Goal: Task Accomplishment & Management: Use online tool/utility

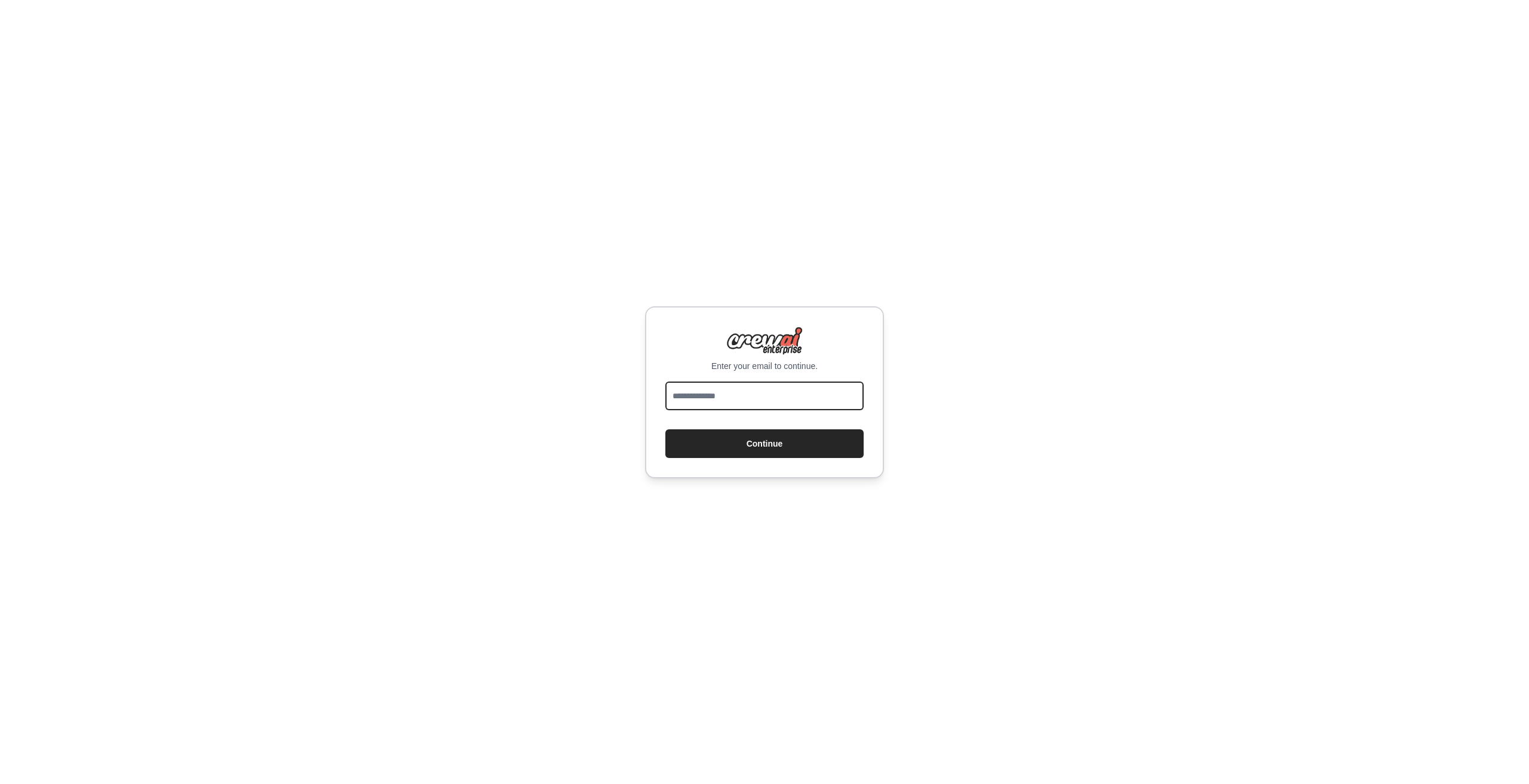
click at [745, 401] on input "email" at bounding box center [764, 396] width 198 height 29
type input "**********"
click at [770, 440] on button "Continue" at bounding box center [764, 444] width 198 height 29
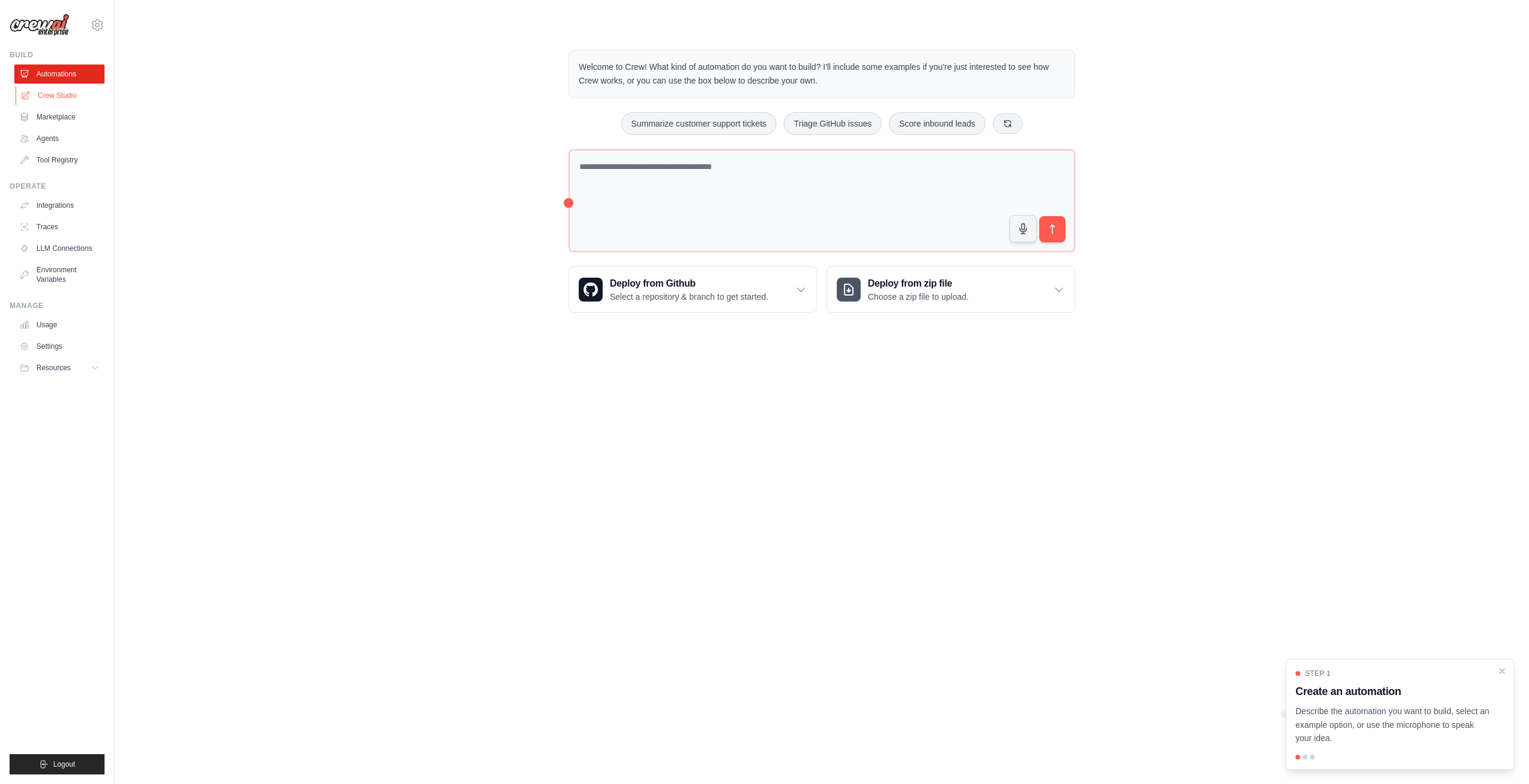
click at [66, 98] on link "Crew Studio" at bounding box center [61, 96] width 90 height 19
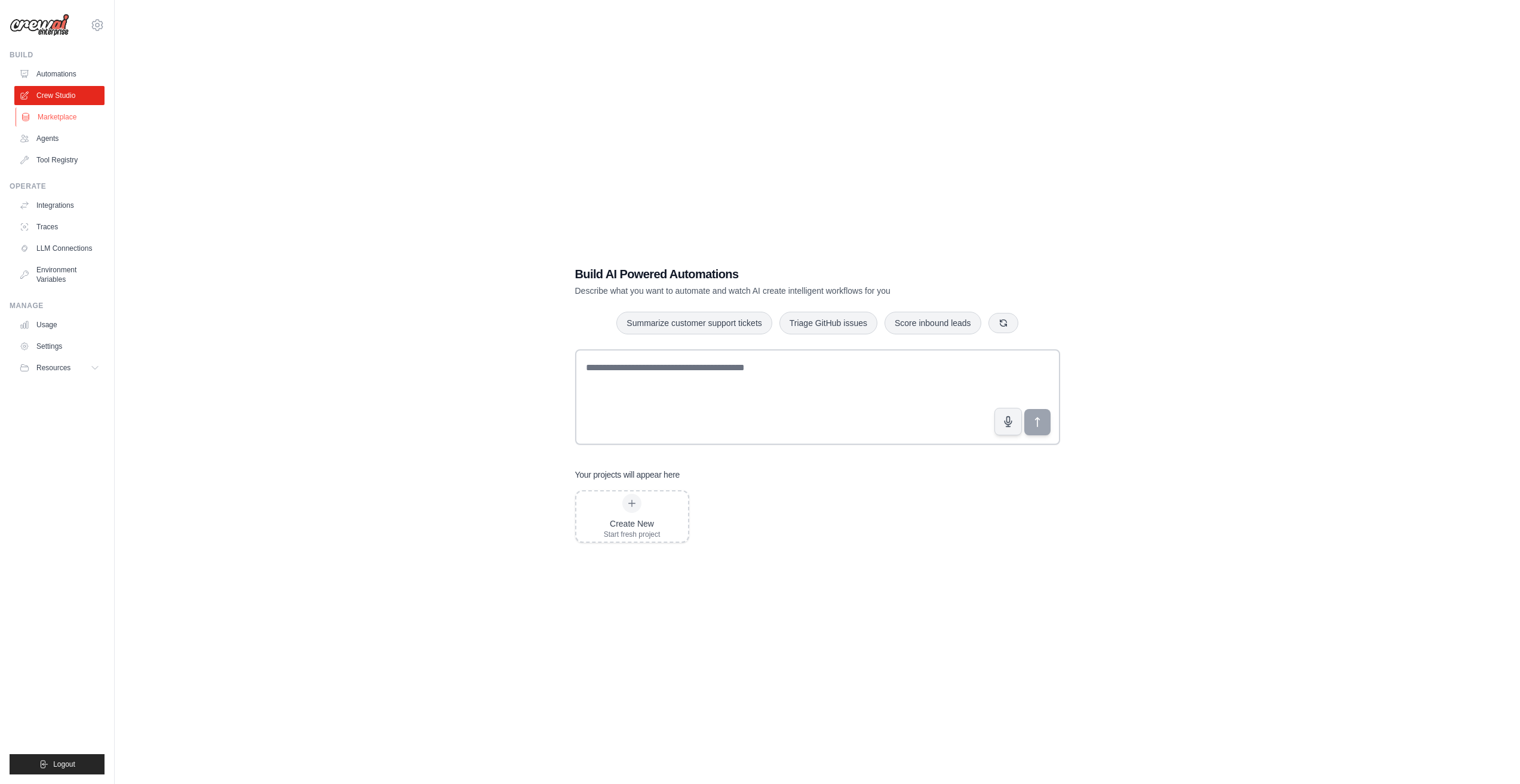
click at [59, 122] on link "Marketplace" at bounding box center [61, 117] width 90 height 19
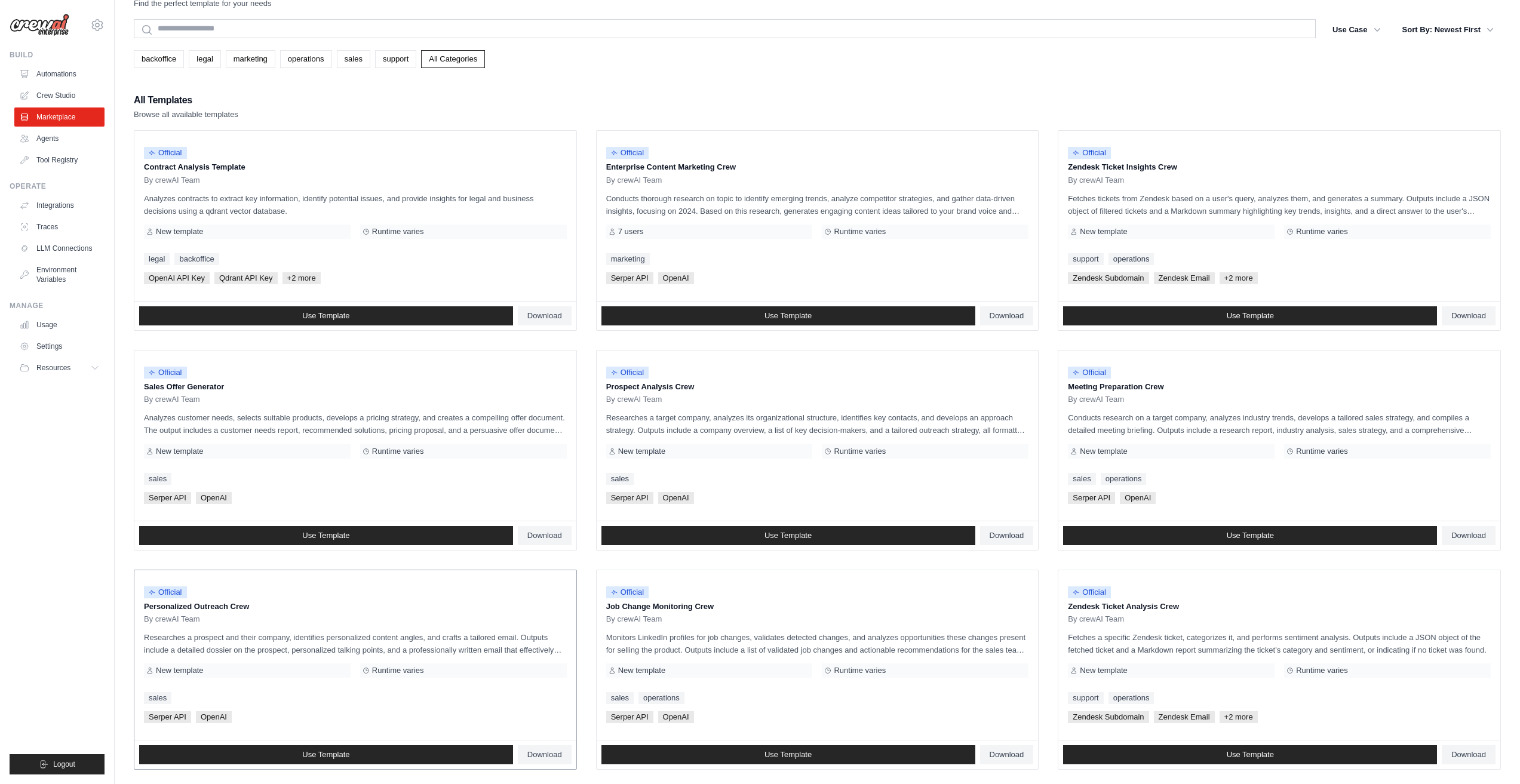
scroll to position [60, 0]
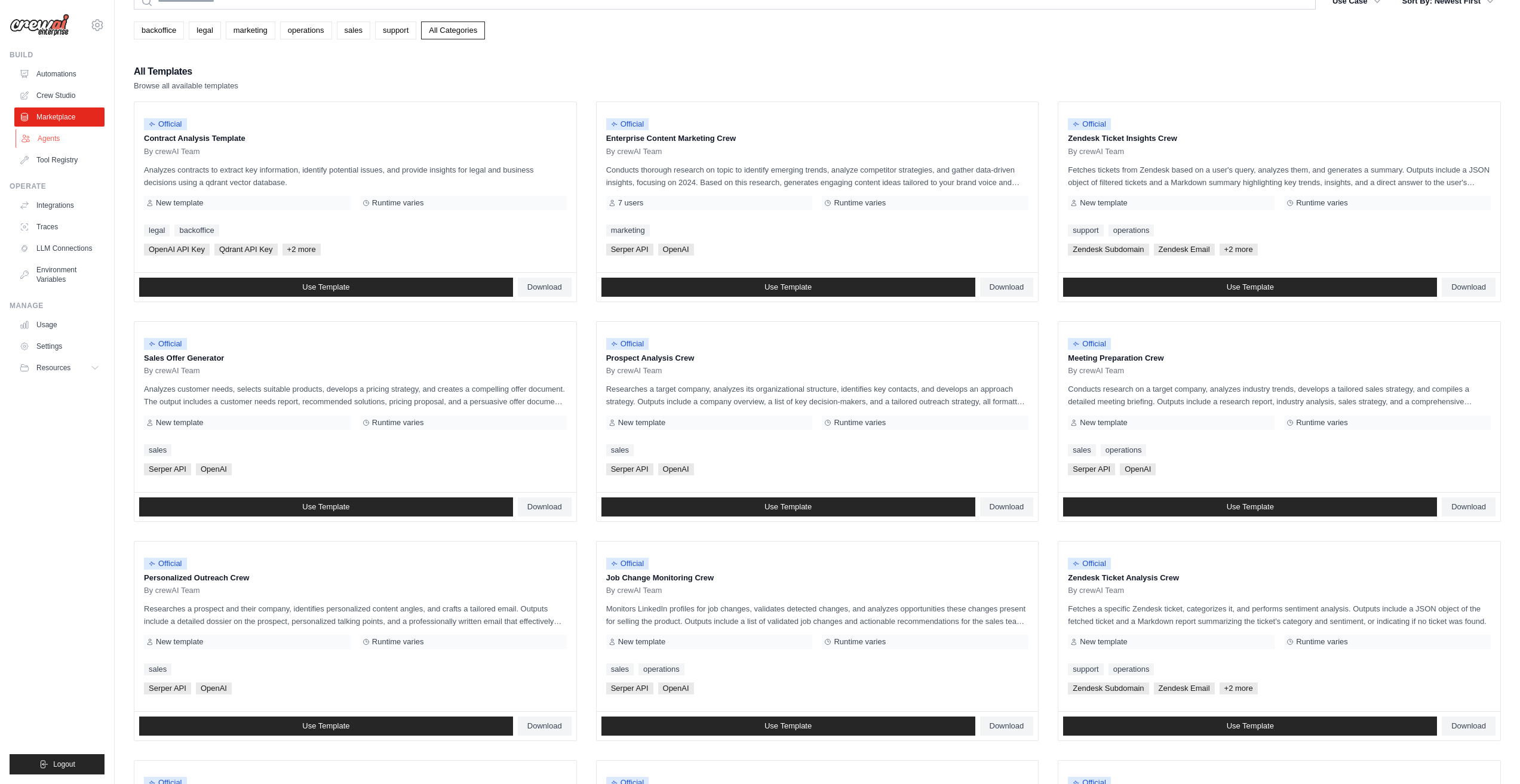
click at [51, 145] on link "Agents" at bounding box center [61, 138] width 90 height 19
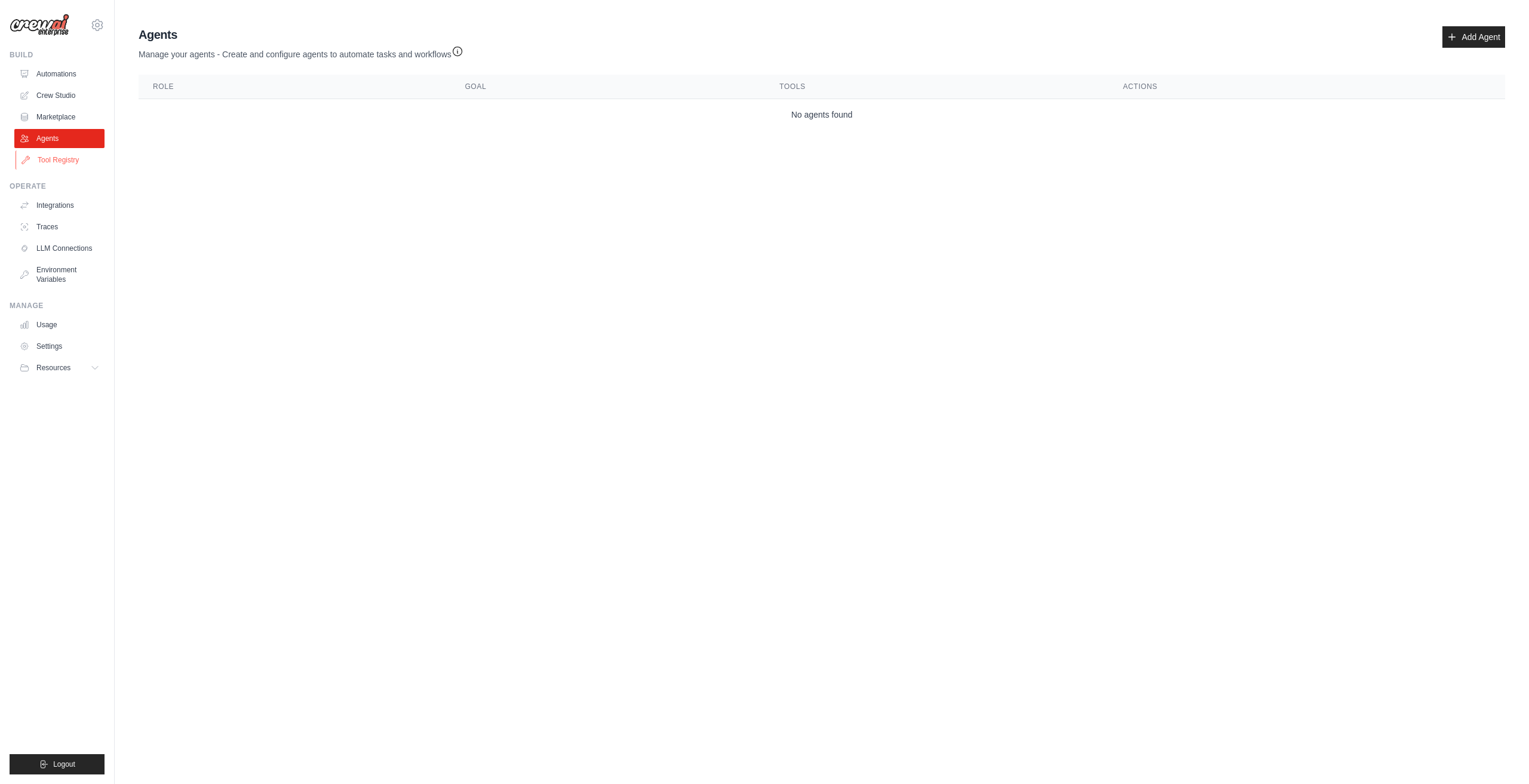
click at [76, 161] on link "Tool Registry" at bounding box center [61, 160] width 90 height 19
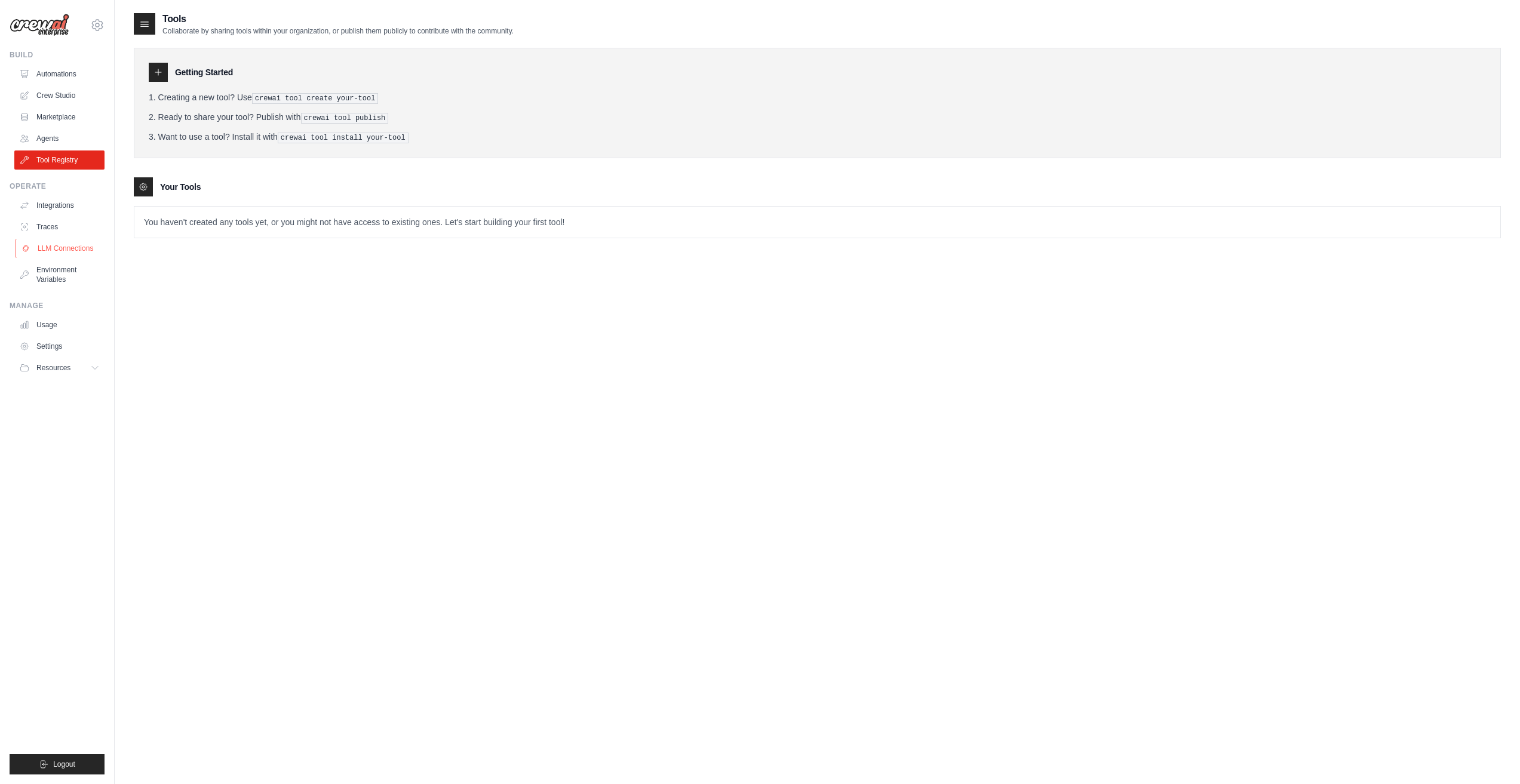
click at [62, 255] on link "LLM Connections" at bounding box center [61, 249] width 90 height 19
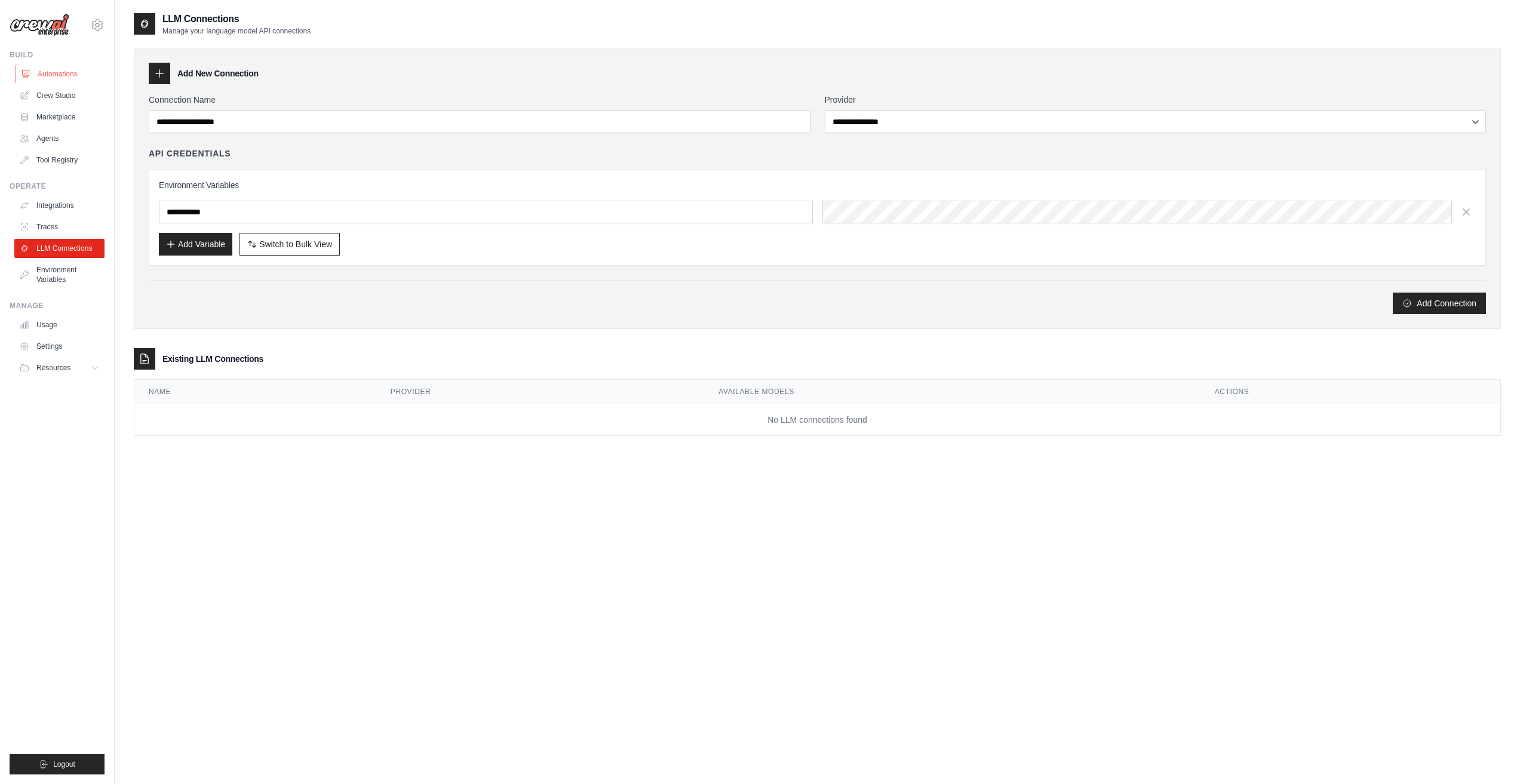
click at [47, 78] on link "Automations" at bounding box center [61, 74] width 90 height 19
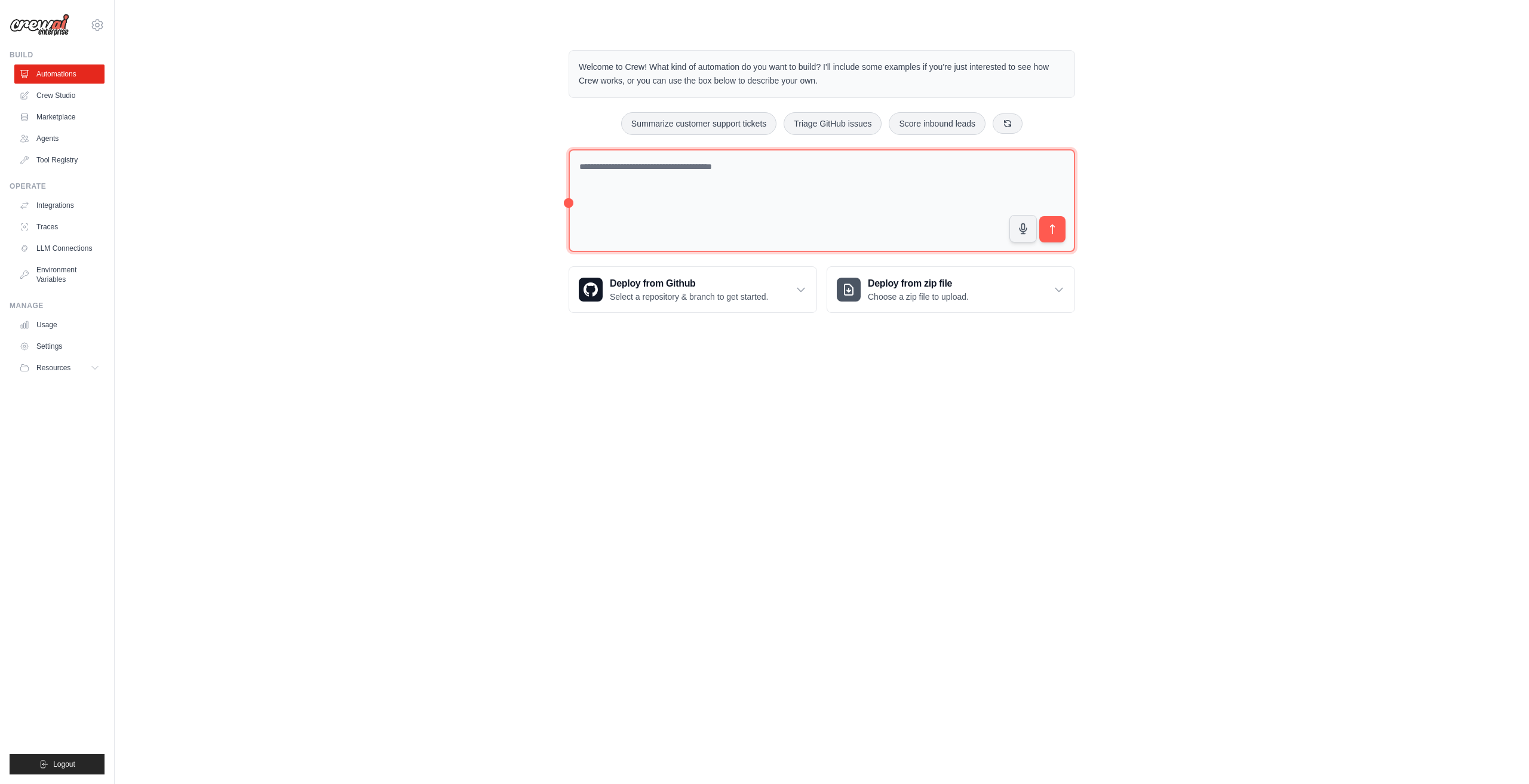
click at [658, 170] on textarea at bounding box center [821, 201] width 506 height 104
type textarea "**********"
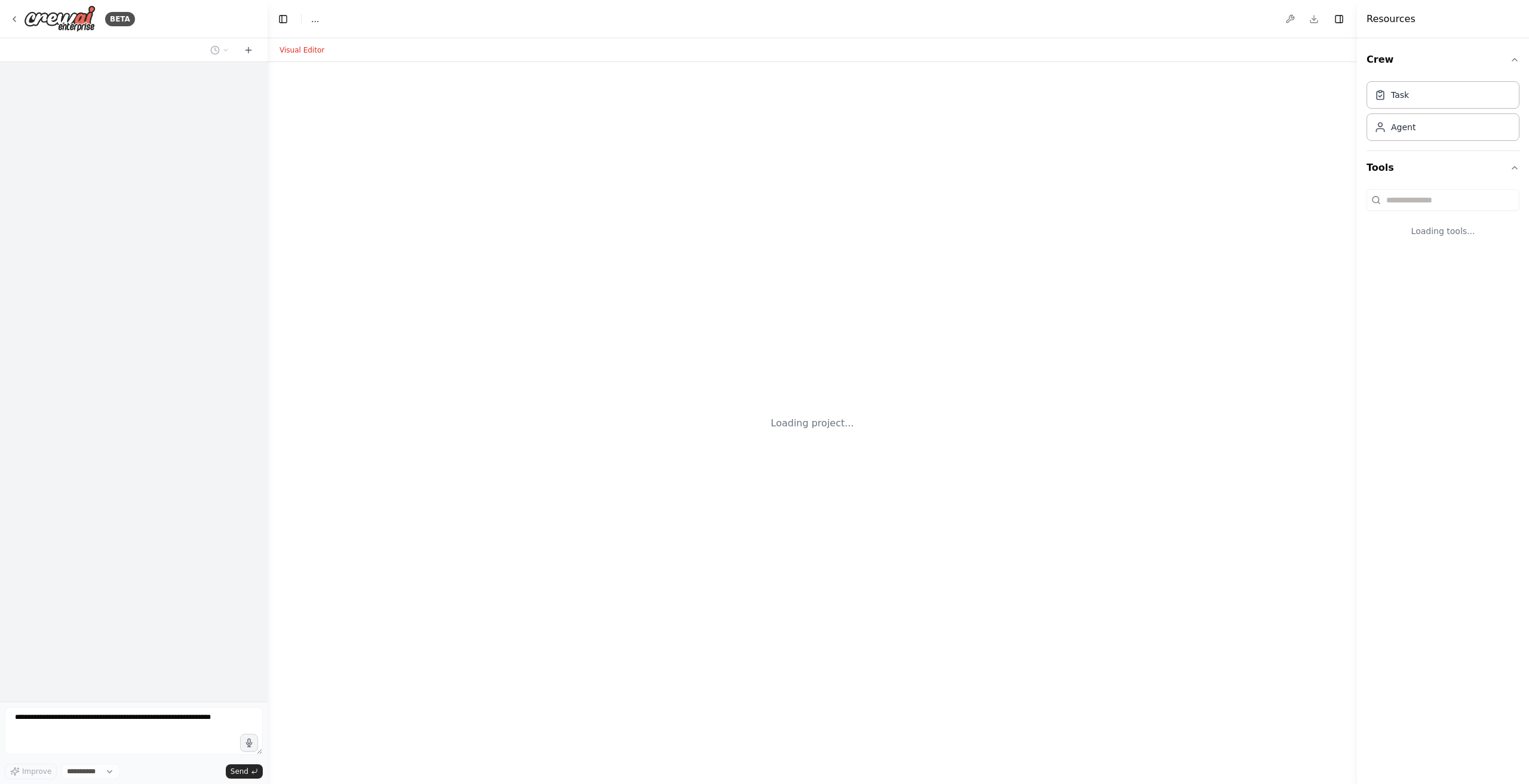
select select "****"
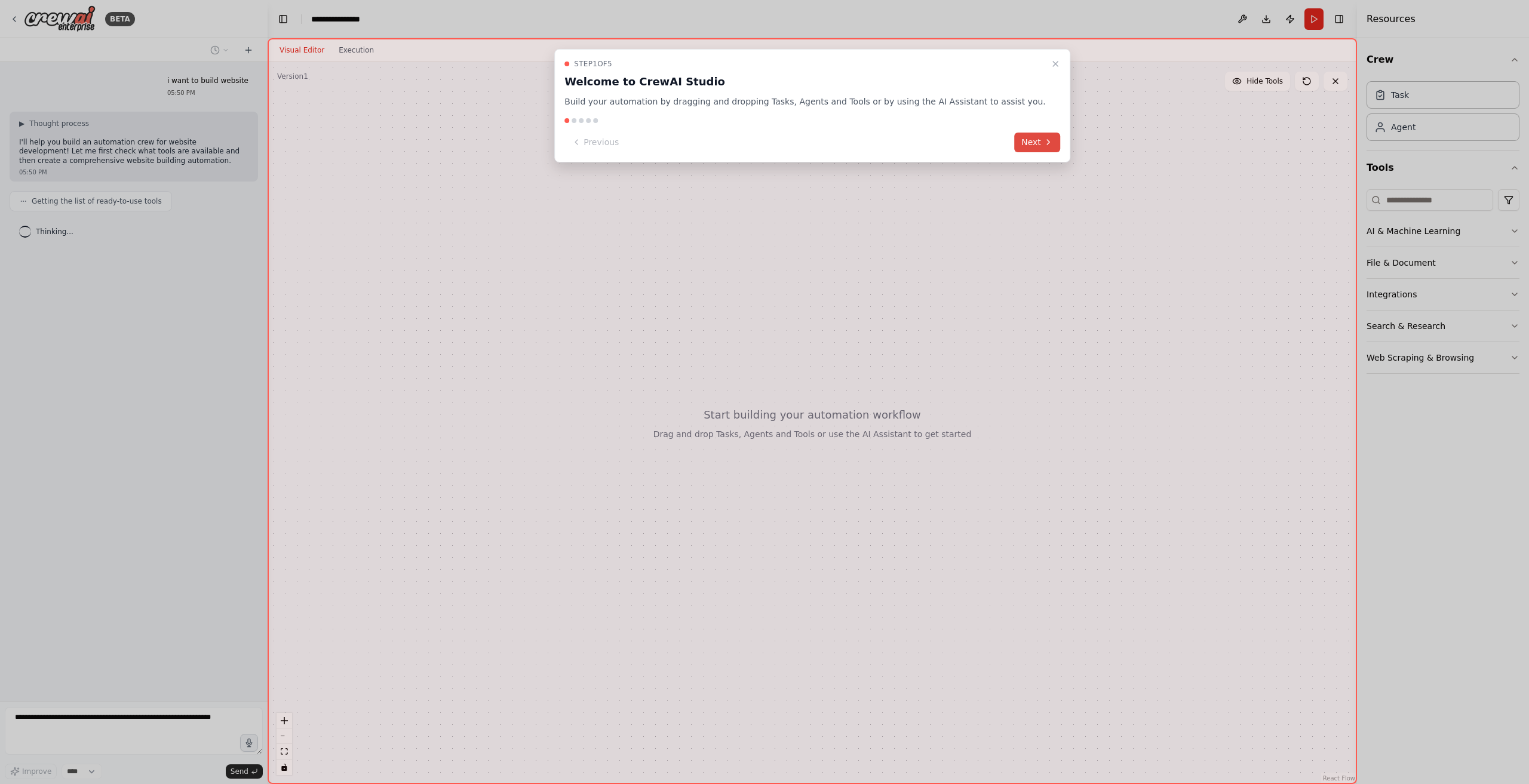
click at [1021, 137] on button "Next" at bounding box center [1037, 142] width 46 height 20
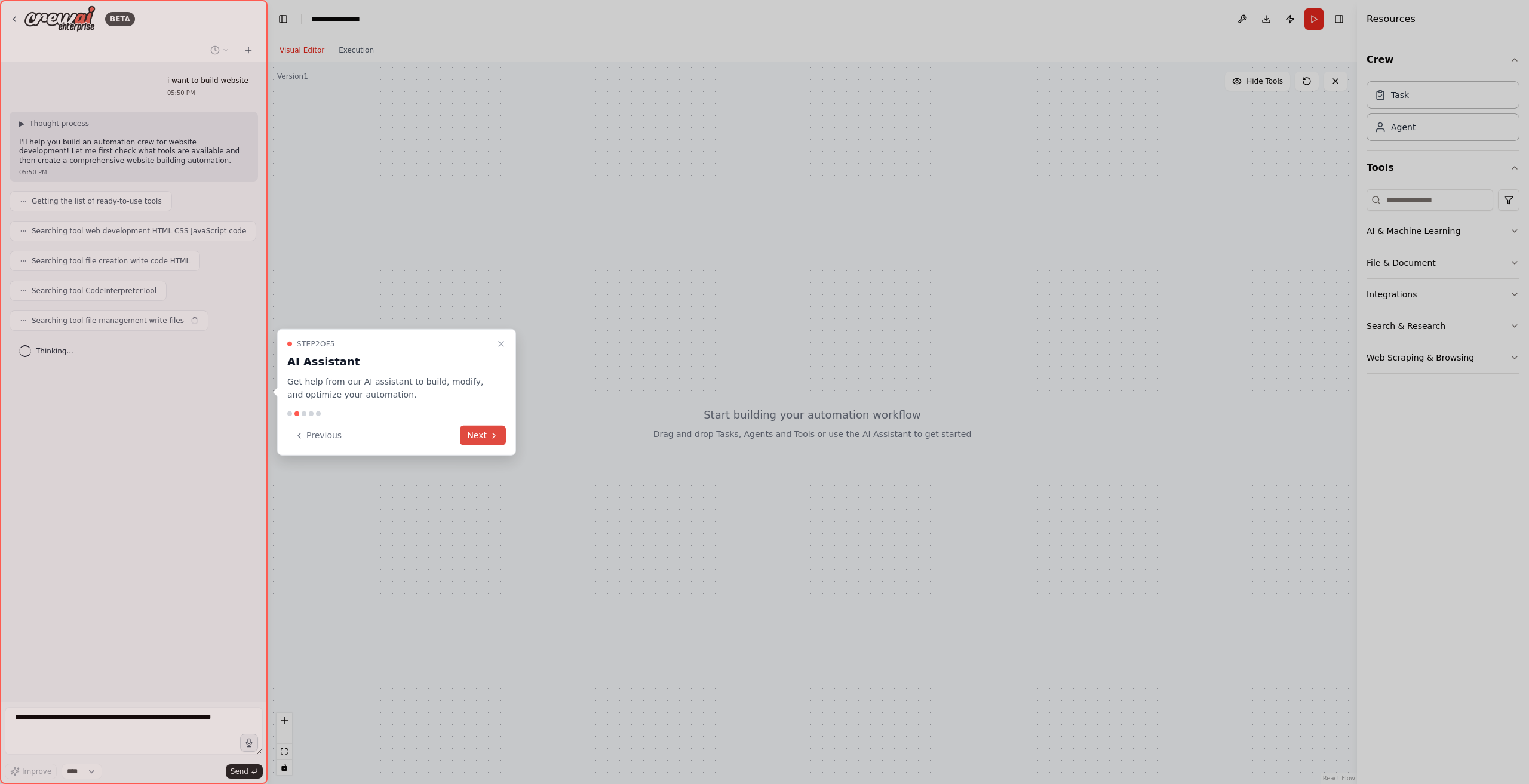
click at [496, 438] on icon at bounding box center [494, 435] width 10 height 10
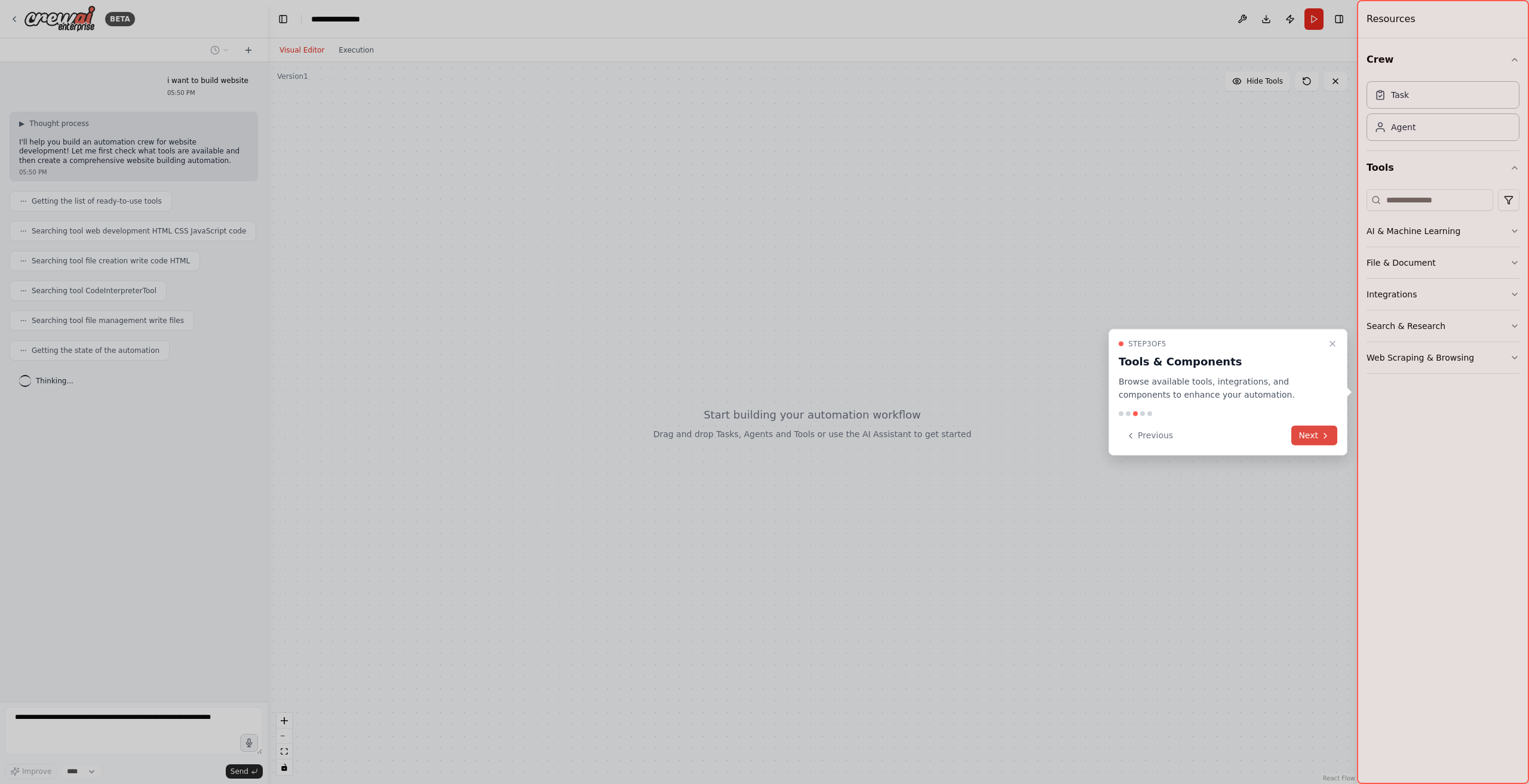
click at [1321, 434] on icon at bounding box center [1325, 435] width 10 height 10
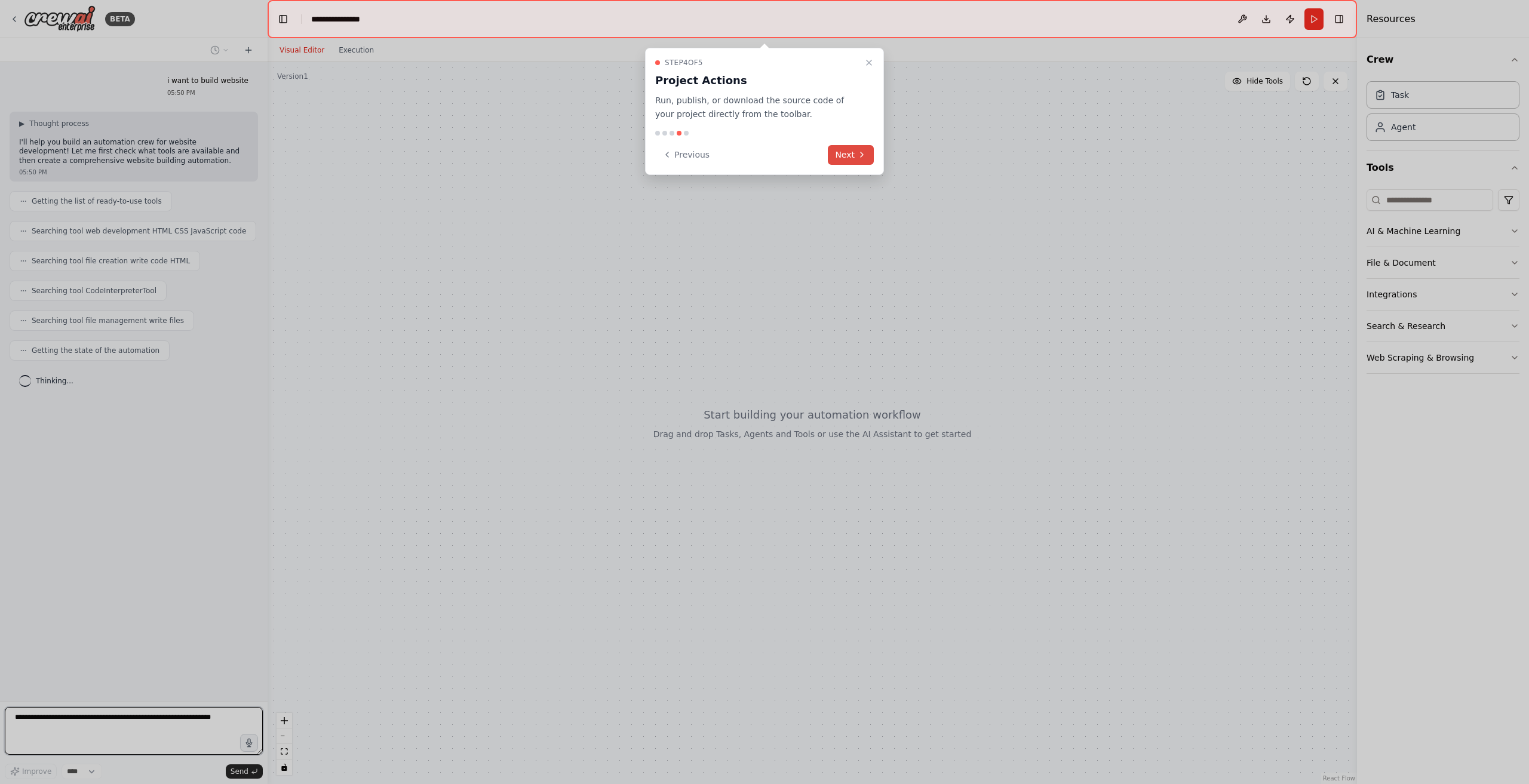
click at [848, 158] on button "Next" at bounding box center [851, 155] width 46 height 20
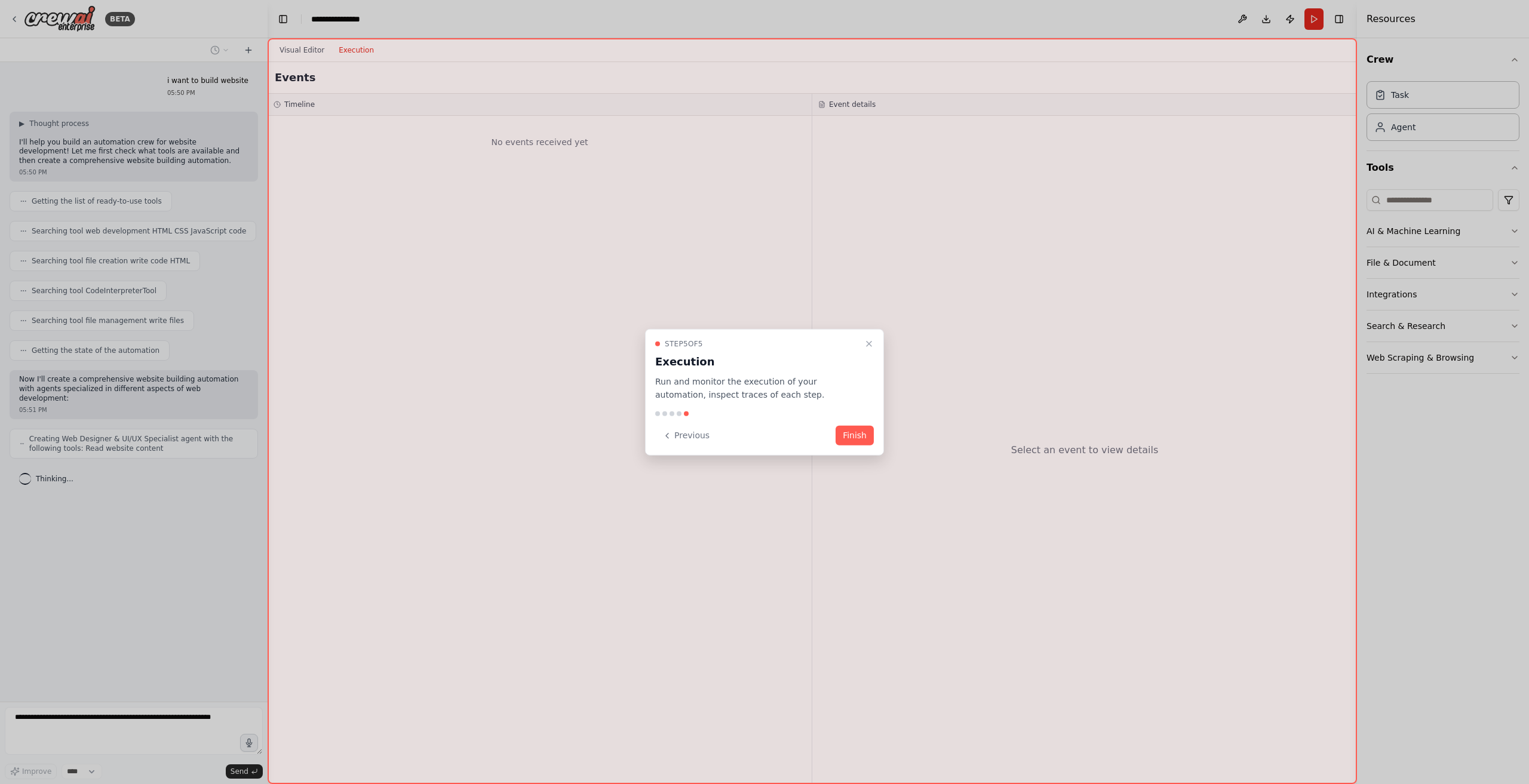
click at [868, 446] on div "Step 5 of 5 Execution Run and monitor the execution of your automation, inspect…" at bounding box center [764, 391] width 239 height 127
click at [860, 436] on button "Finish" at bounding box center [855, 435] width 38 height 20
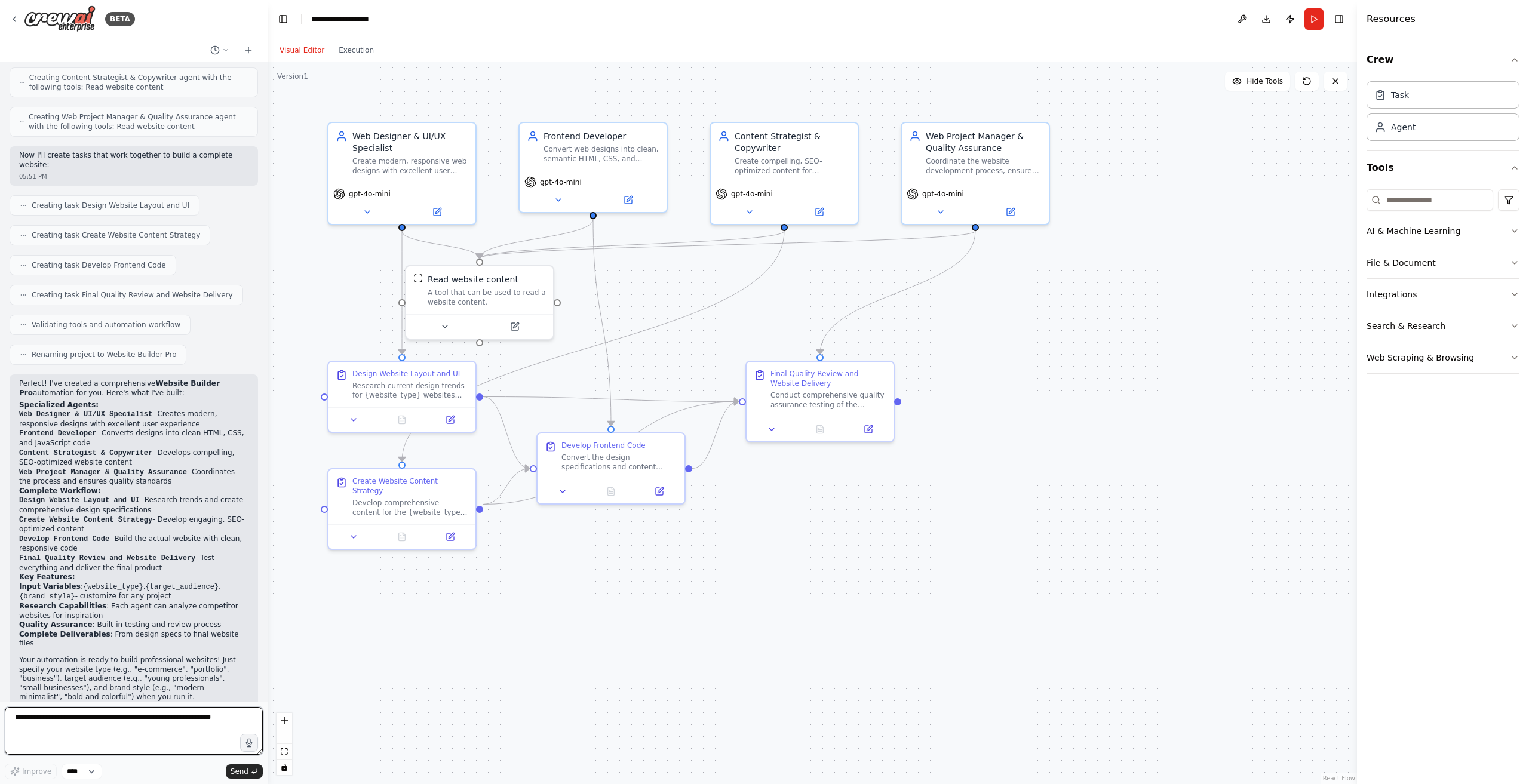
scroll to position [450, 0]
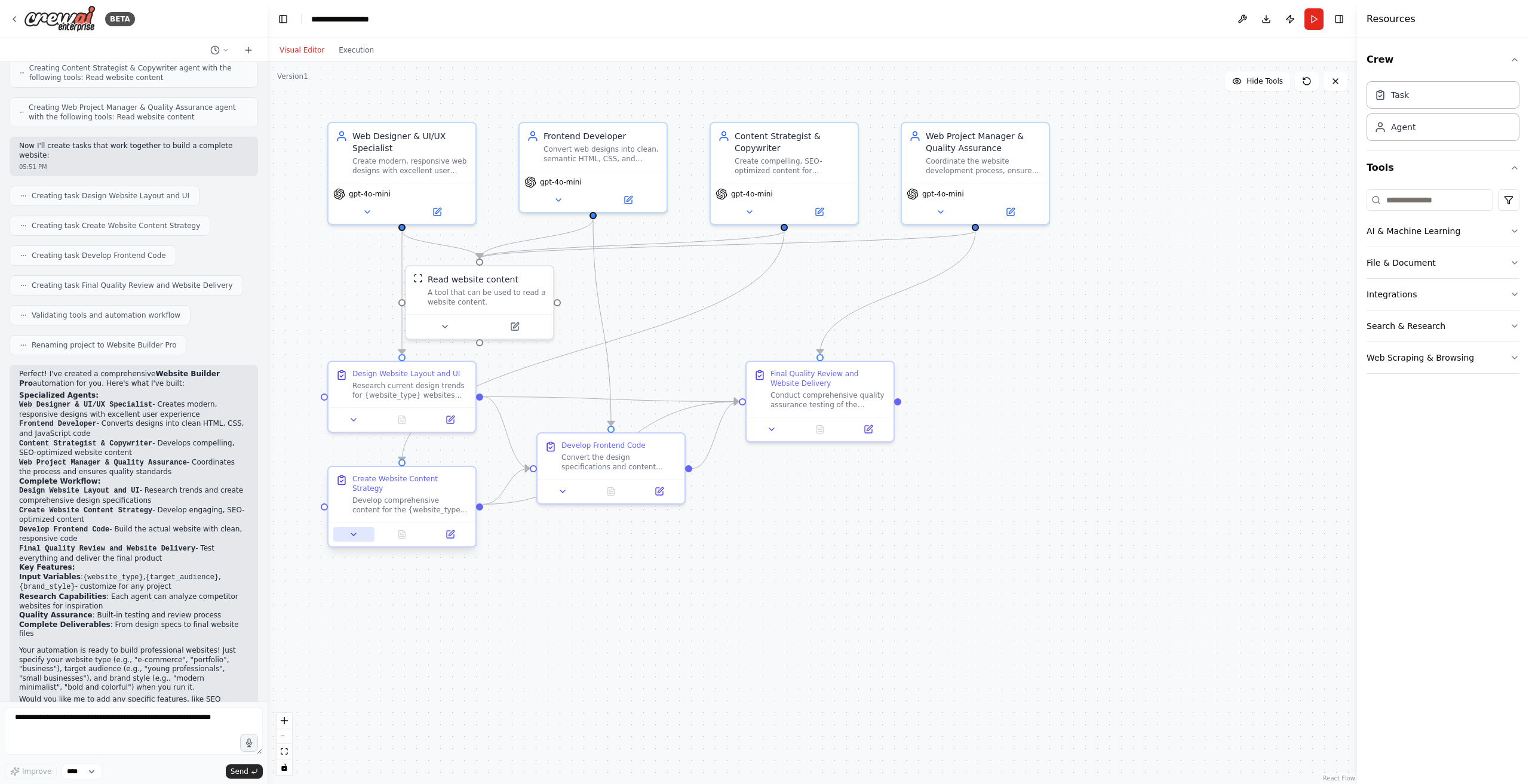
click at [355, 530] on icon at bounding box center [353, 535] width 10 height 10
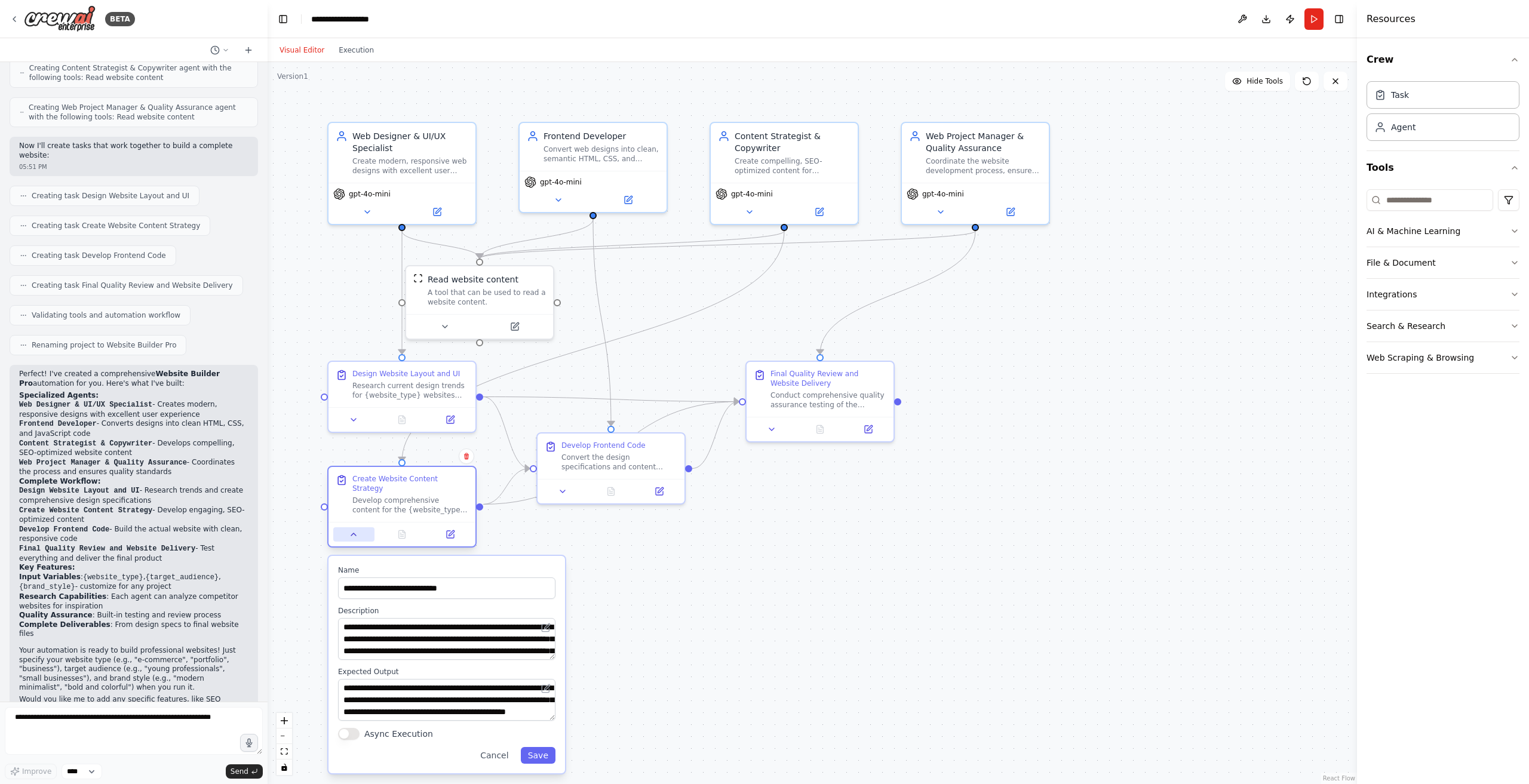
click at [355, 530] on icon at bounding box center [353, 535] width 10 height 10
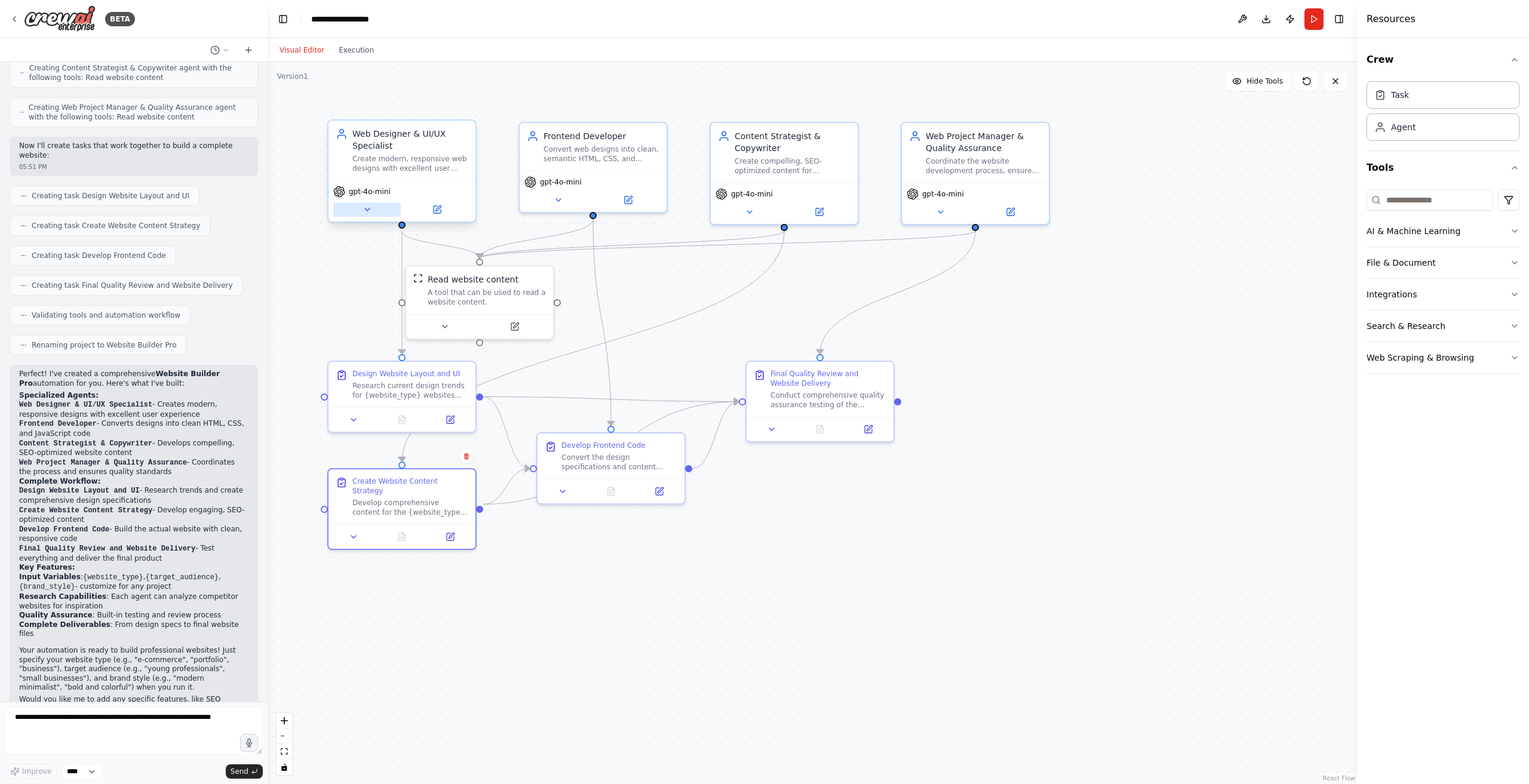
click at [375, 207] on button at bounding box center [367, 210] width 67 height 14
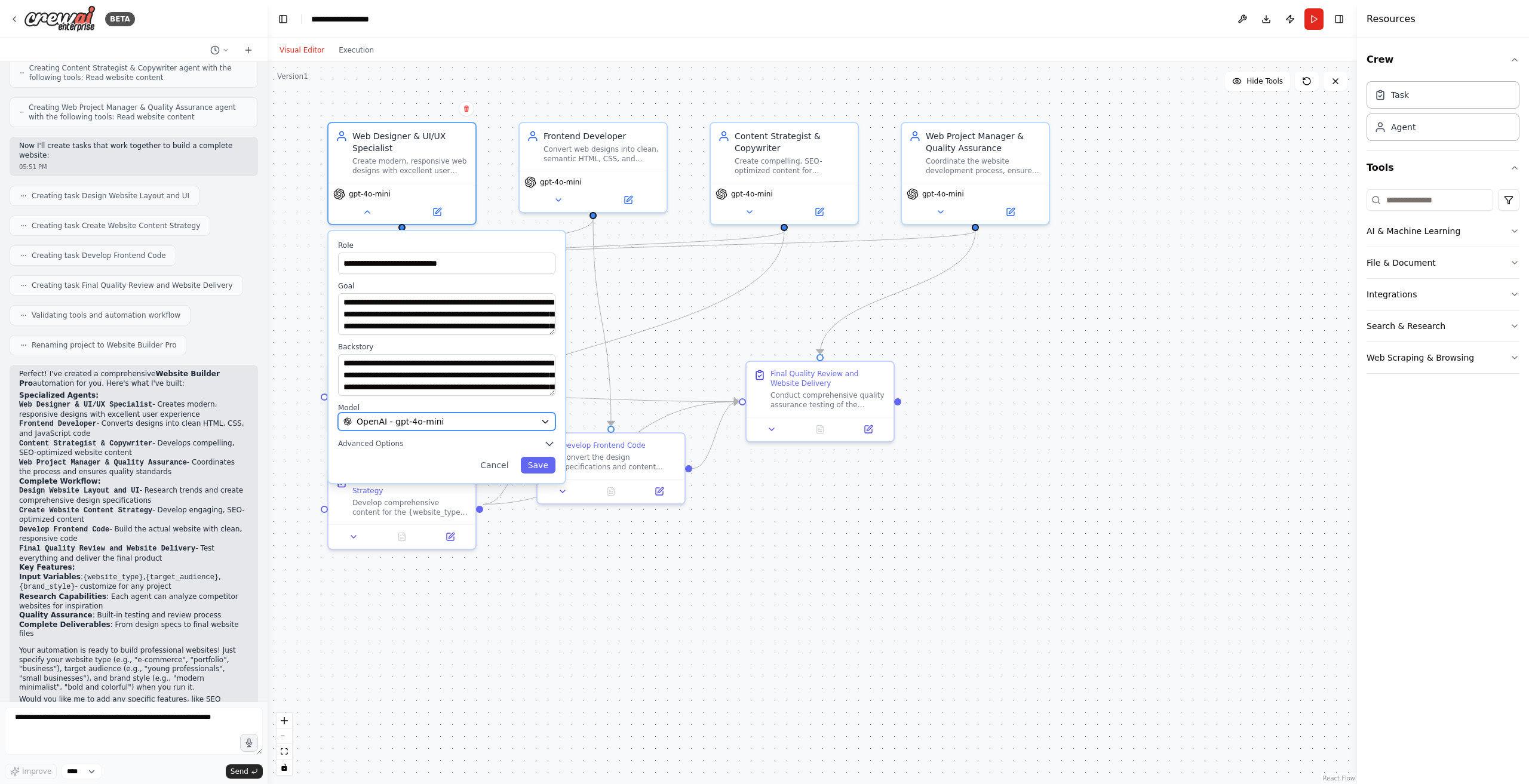
click at [468, 425] on div "OpenAI - gpt-4o-mini" at bounding box center [439, 422] width 192 height 12
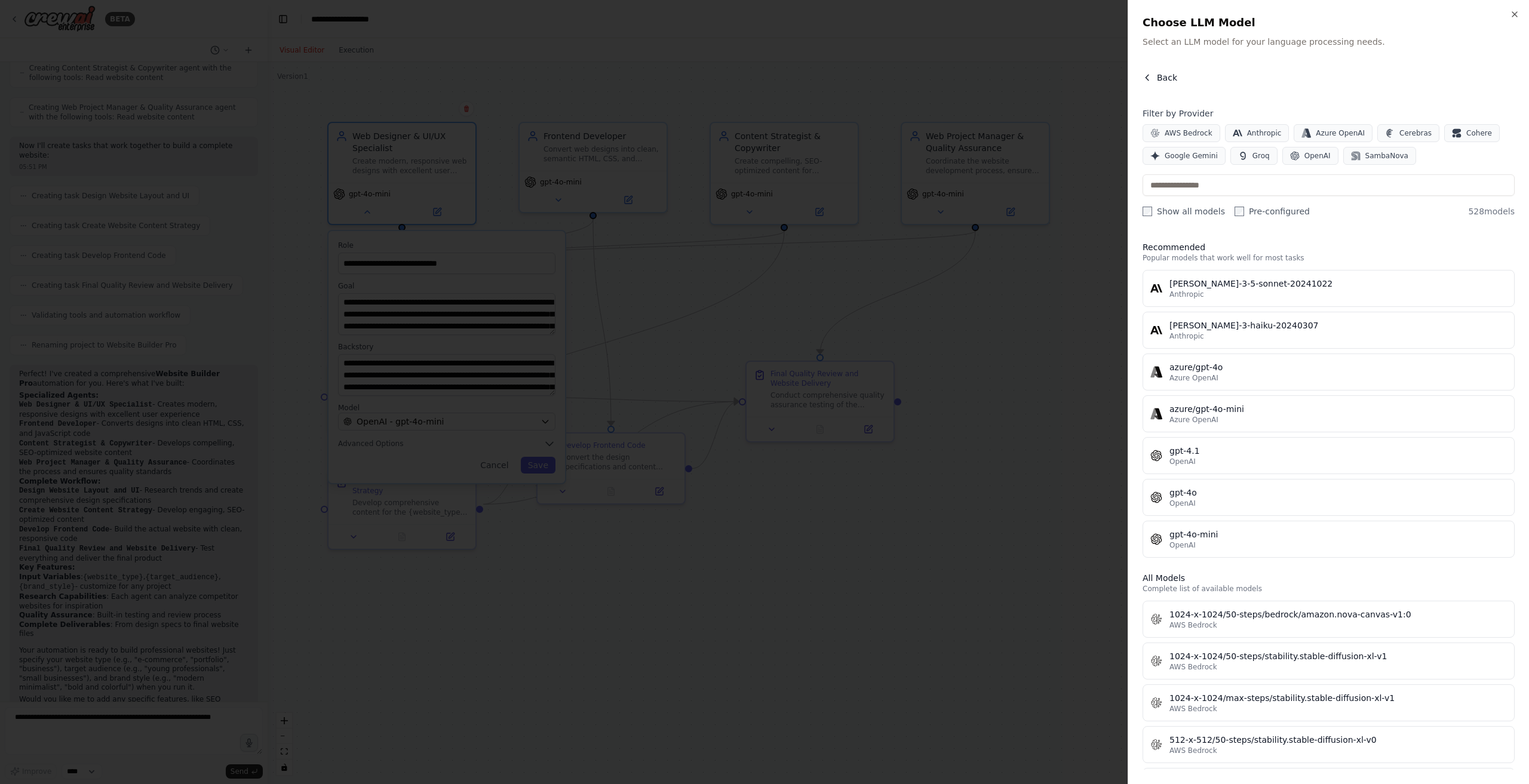
click at [1145, 76] on icon "button" at bounding box center [1147, 78] width 10 height 10
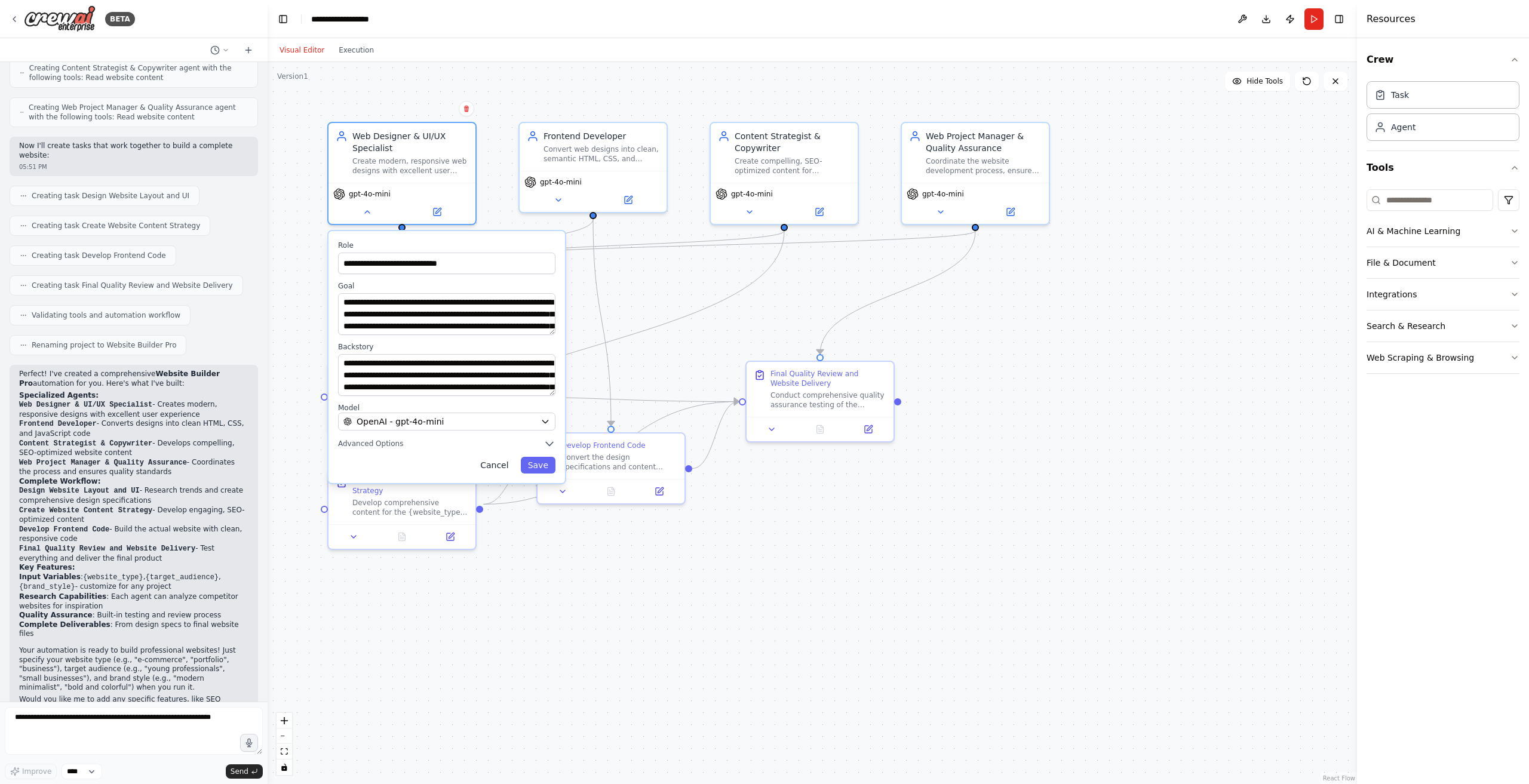
click at [502, 462] on button "Cancel" at bounding box center [494, 465] width 42 height 17
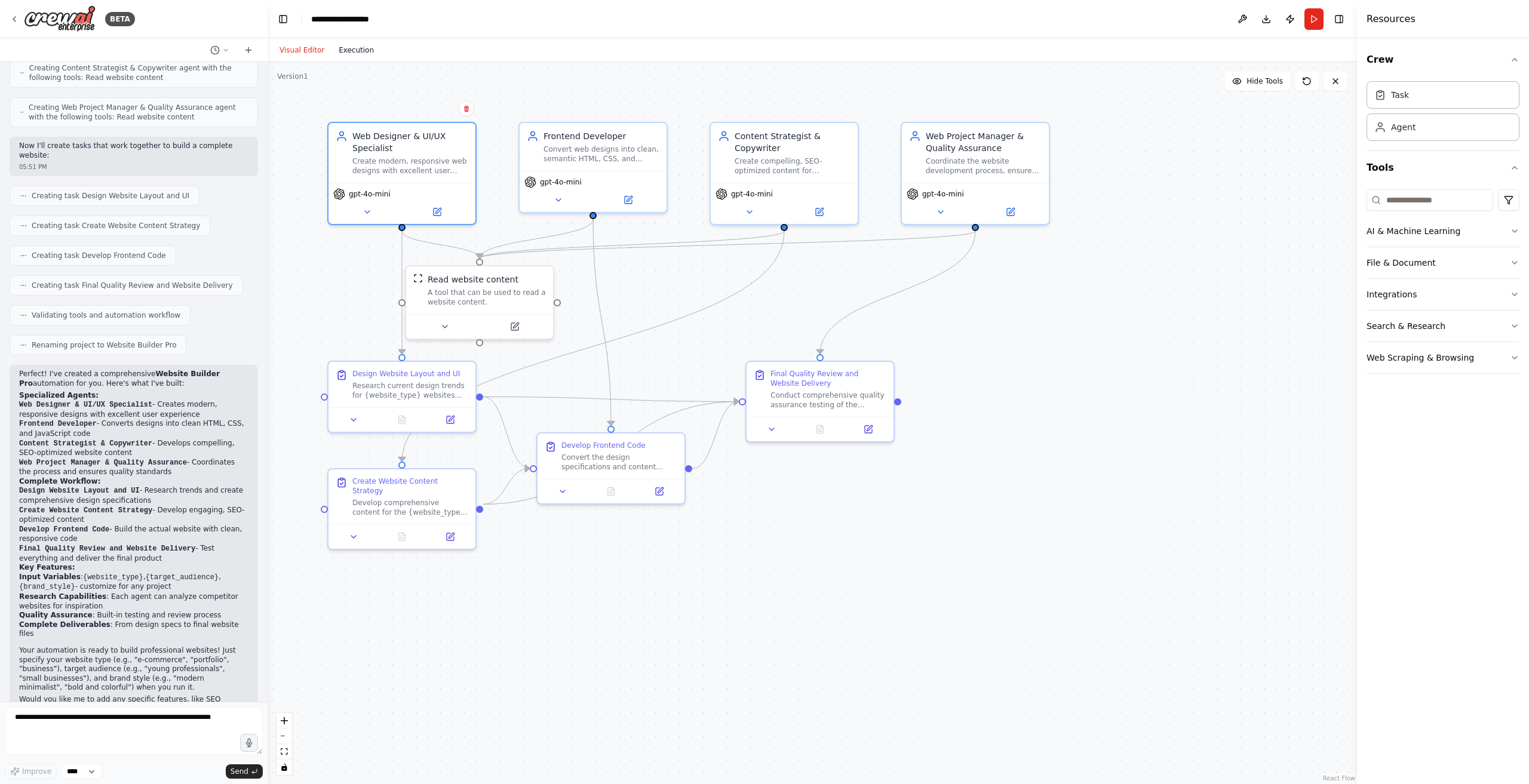
click at [357, 45] on button "Execution" at bounding box center [356, 50] width 49 height 14
click at [293, 45] on button "Visual Editor" at bounding box center [302, 50] width 59 height 14
click at [359, 214] on button at bounding box center [367, 210] width 67 height 14
click at [371, 214] on button at bounding box center [367, 210] width 67 height 14
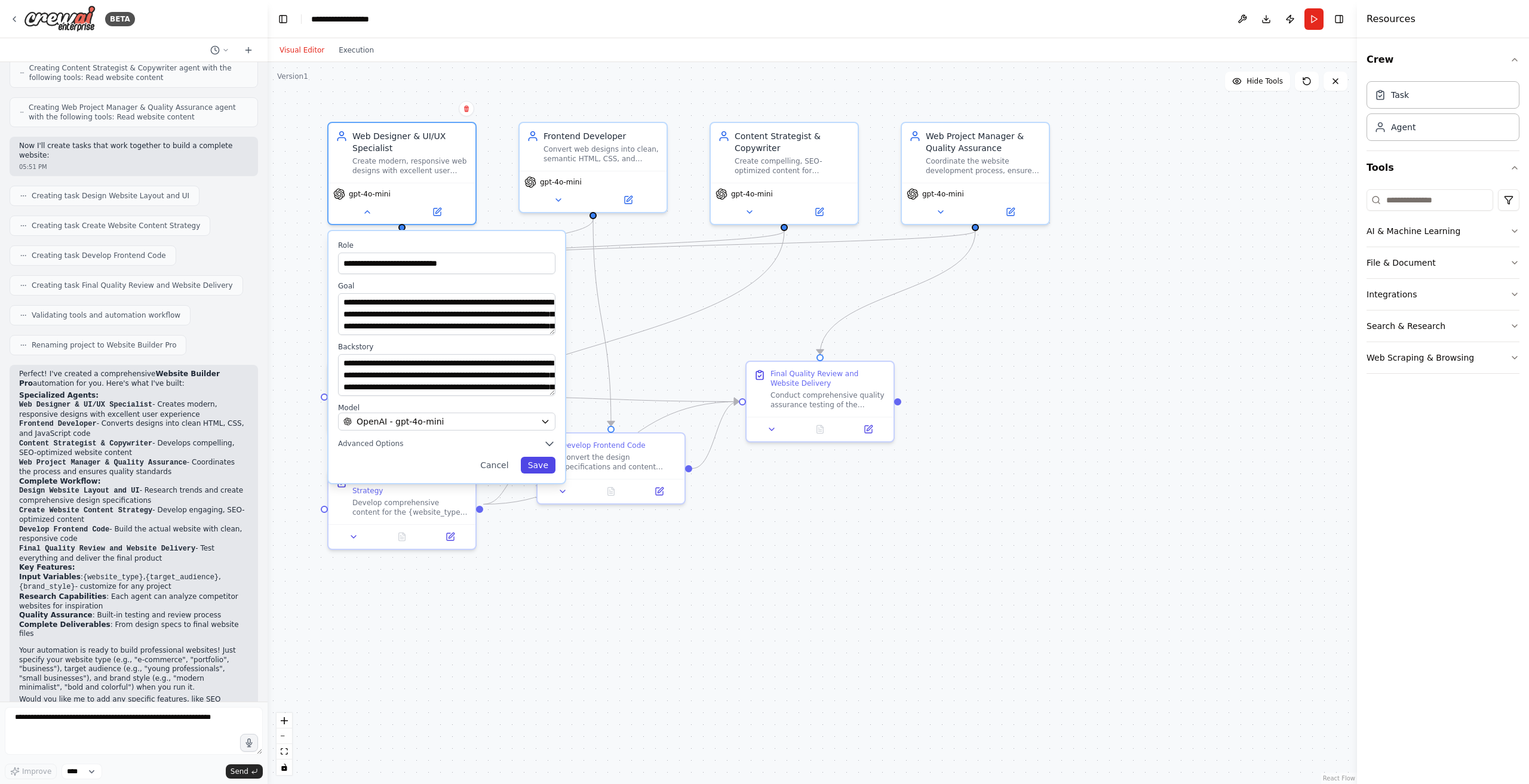
click at [529, 468] on button "Save" at bounding box center [538, 465] width 35 height 17
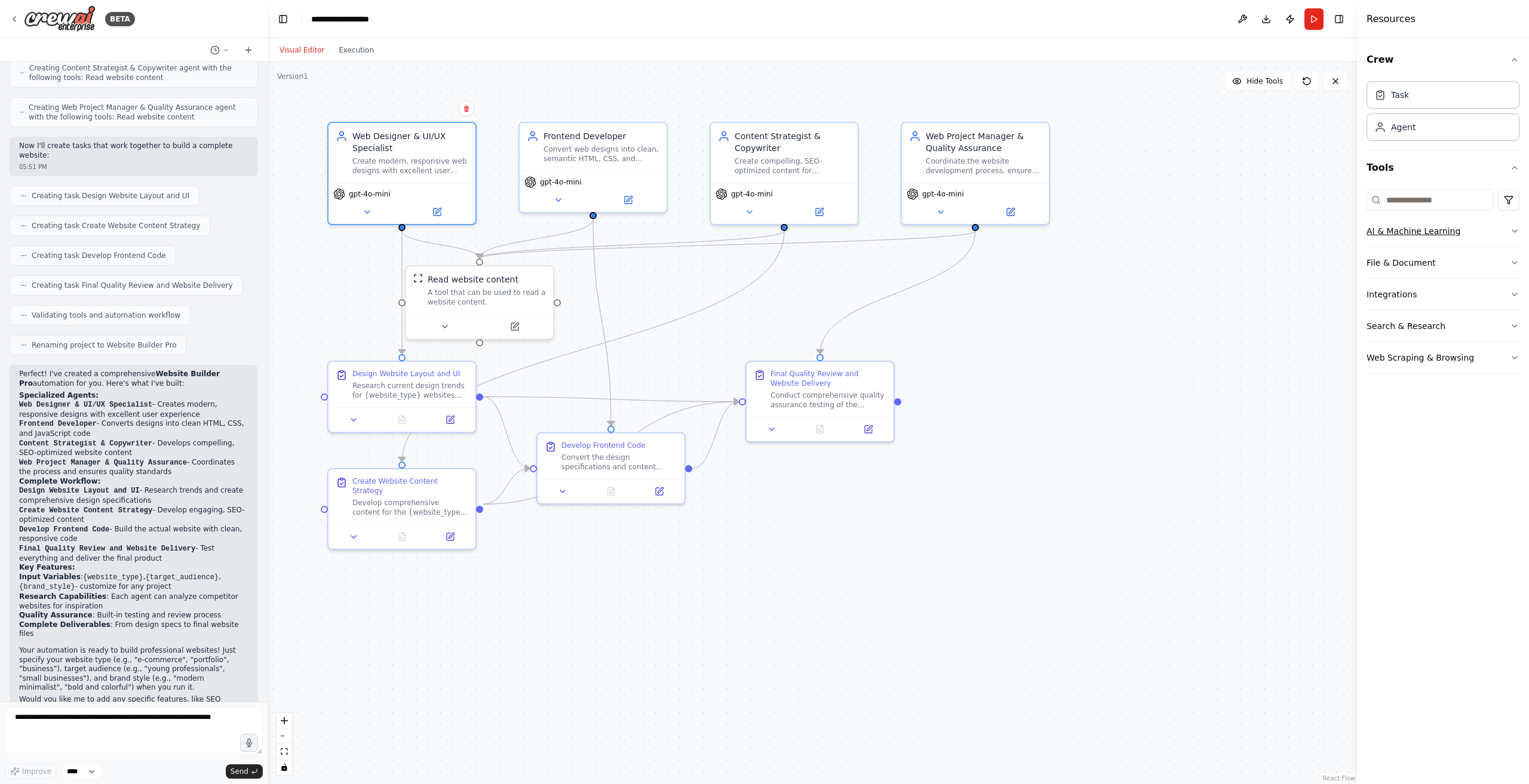
click at [1462, 228] on button "AI & Machine Learning" at bounding box center [1443, 231] width 153 height 31
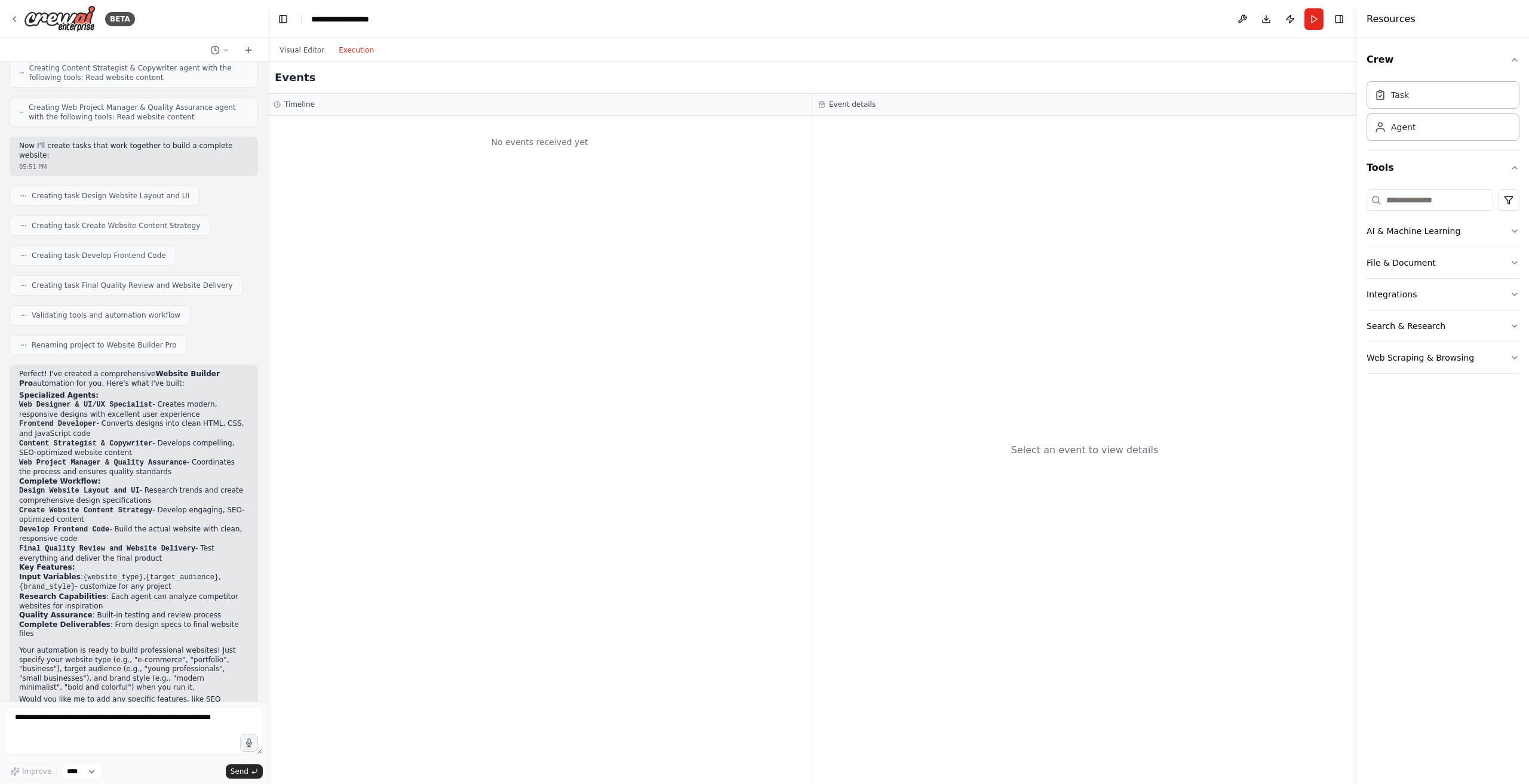
click at [350, 53] on button "Execution" at bounding box center [356, 50] width 49 height 14
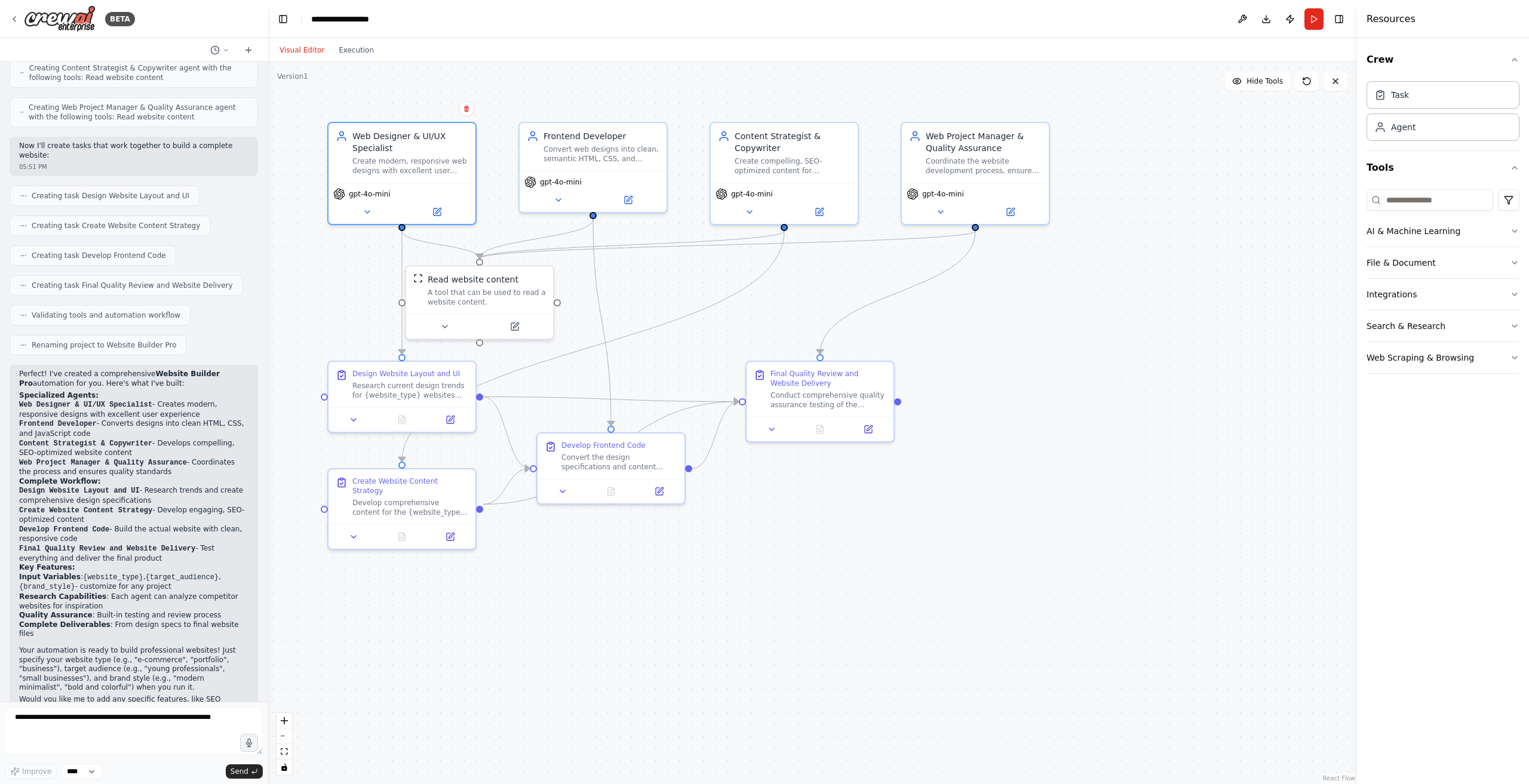
click at [314, 55] on button "Visual Editor" at bounding box center [302, 50] width 59 height 14
click at [1318, 16] on button "Run" at bounding box center [1314, 19] width 19 height 22
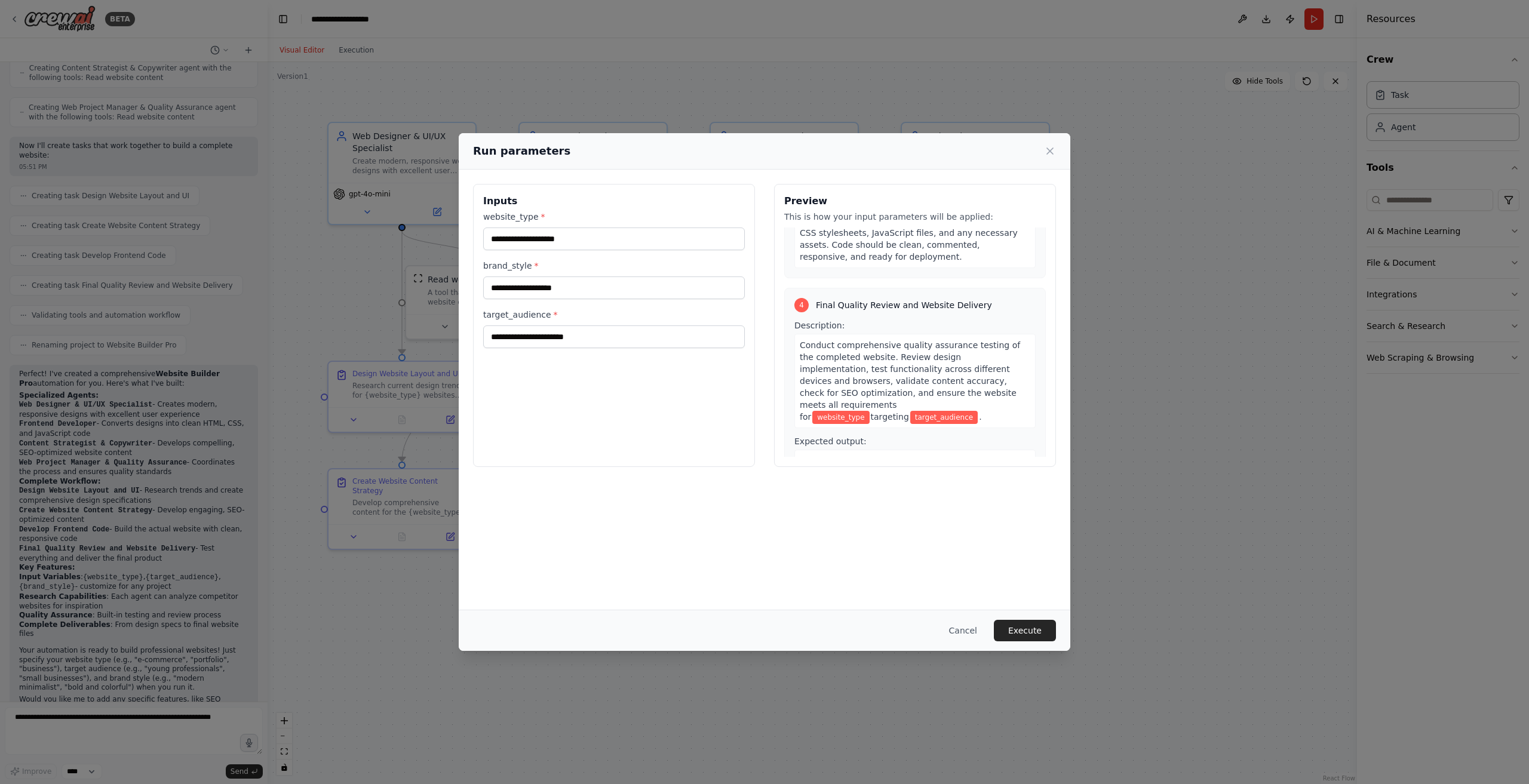
scroll to position [686, 0]
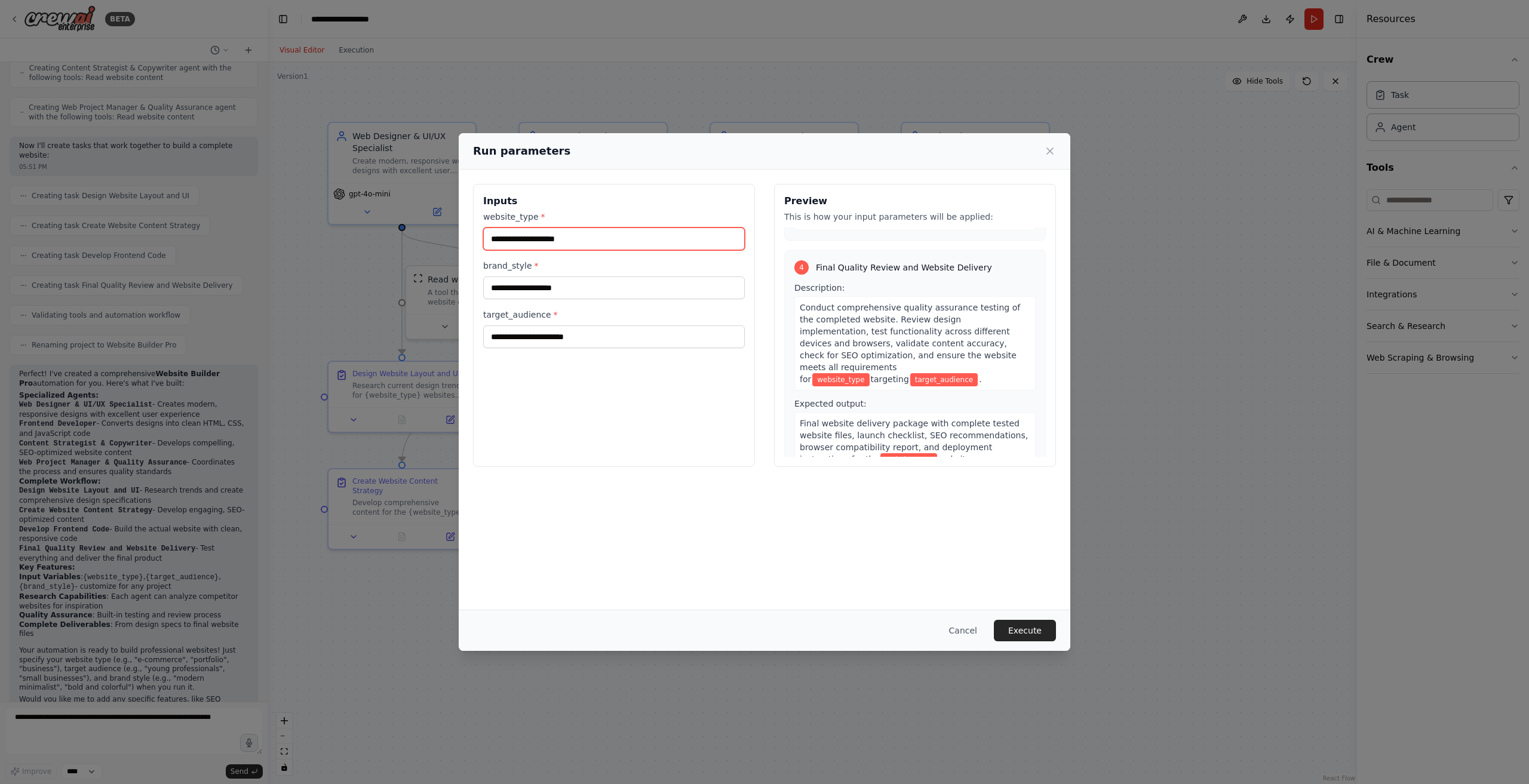
click at [544, 234] on input "website_type *" at bounding box center [614, 239] width 261 height 23
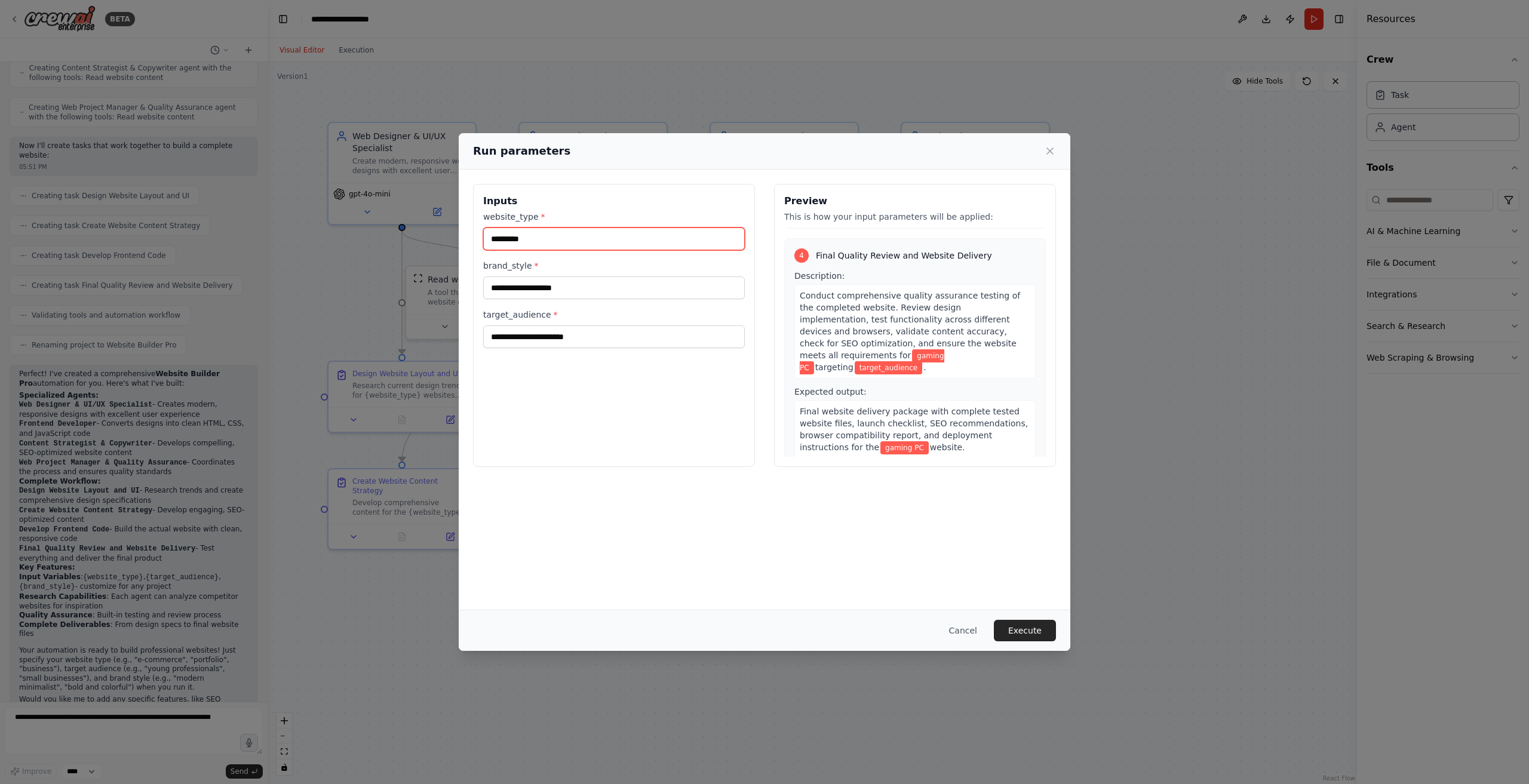
type input "*********"
click at [575, 293] on input "brand_style *" at bounding box center [614, 288] width 261 height 23
click at [578, 338] on input "target_audience *" at bounding box center [614, 337] width 261 height 23
click at [488, 286] on input "**********" at bounding box center [614, 288] width 261 height 23
click at [605, 289] on input "**********" at bounding box center [614, 288] width 261 height 23
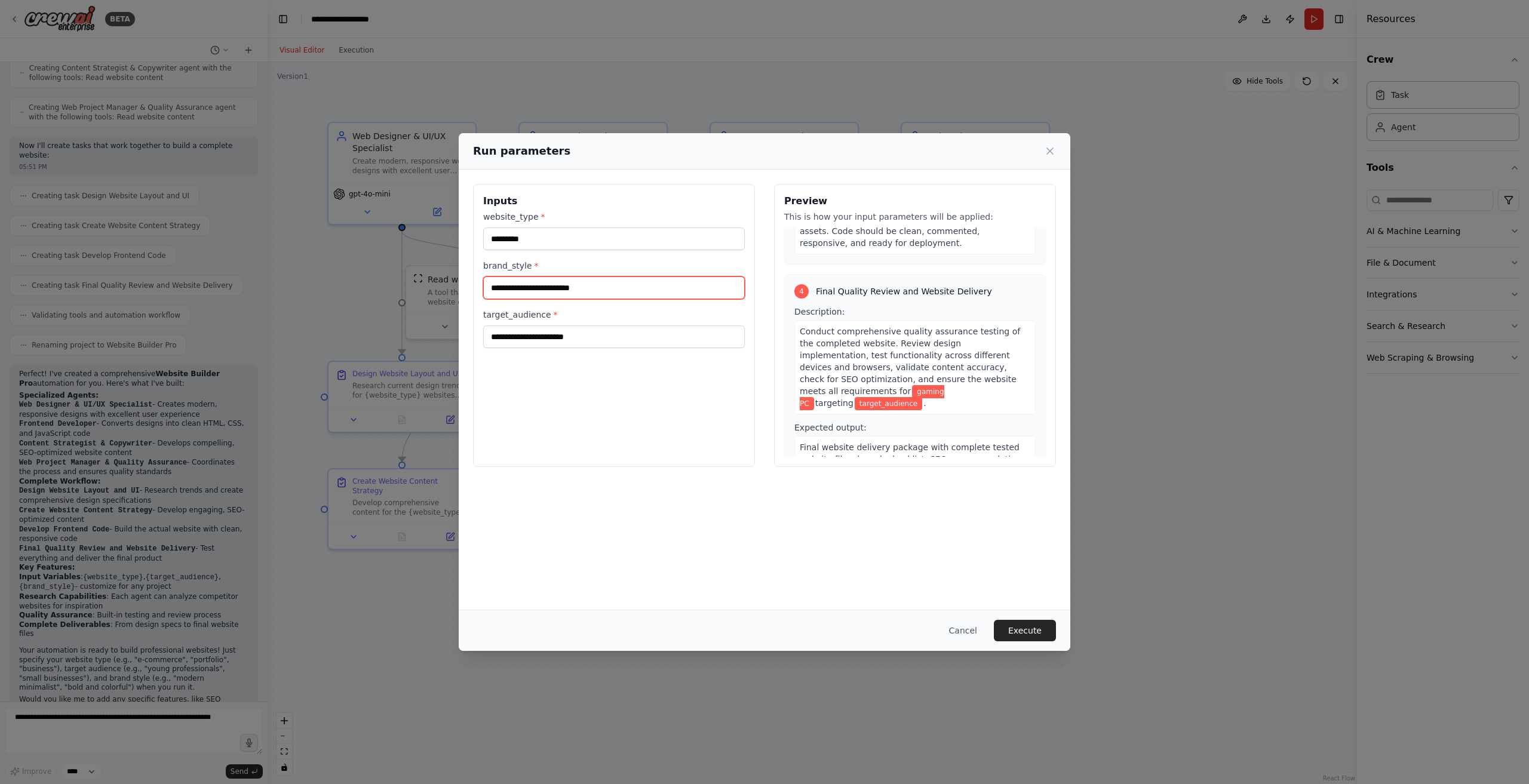
type input "**********"
click at [599, 334] on input "target_audience *" at bounding box center [614, 337] width 261 height 23
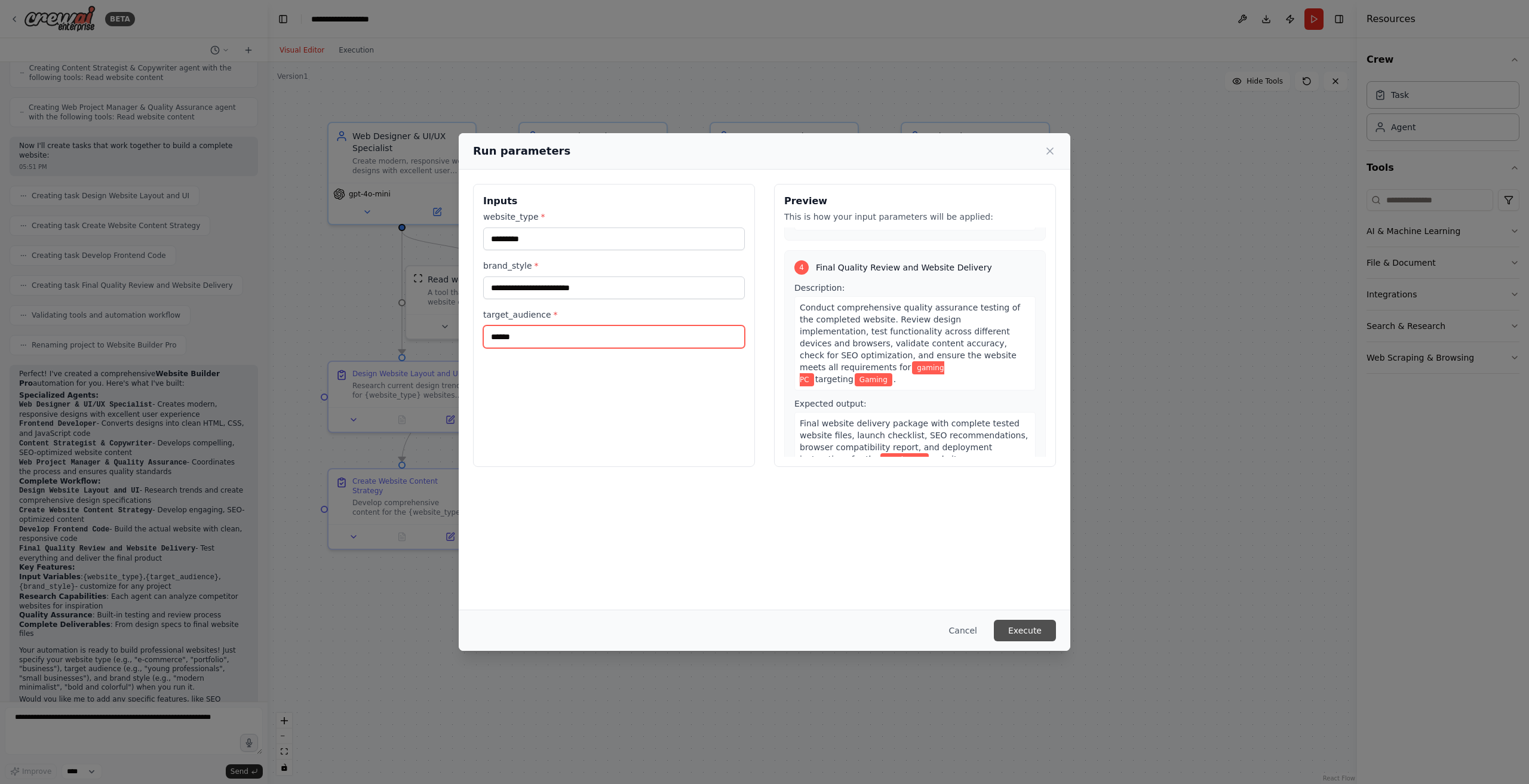
type input "******"
click at [1018, 631] on button "Execute" at bounding box center [1024, 630] width 62 height 22
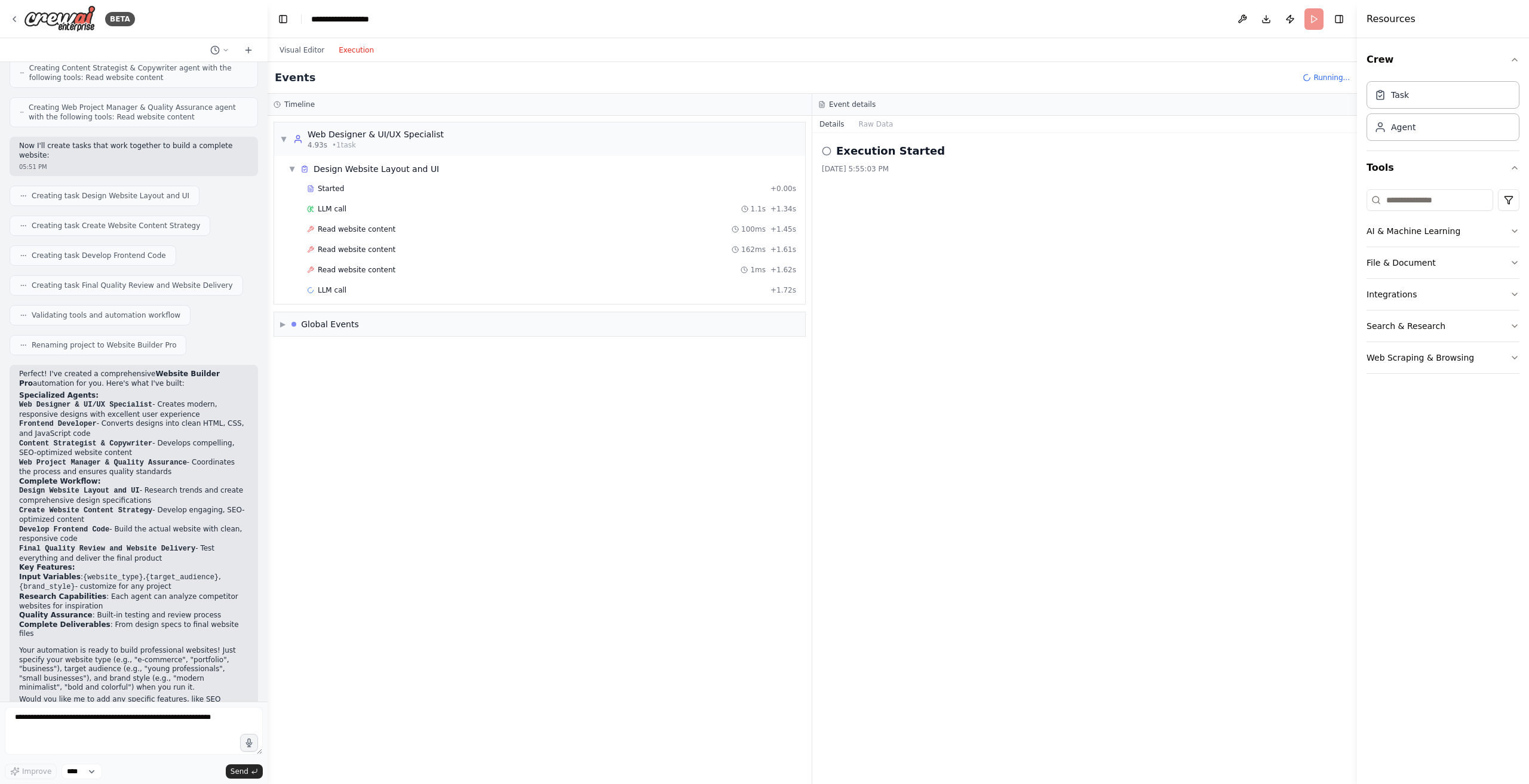
click at [344, 51] on button "Execution" at bounding box center [356, 50] width 49 height 14
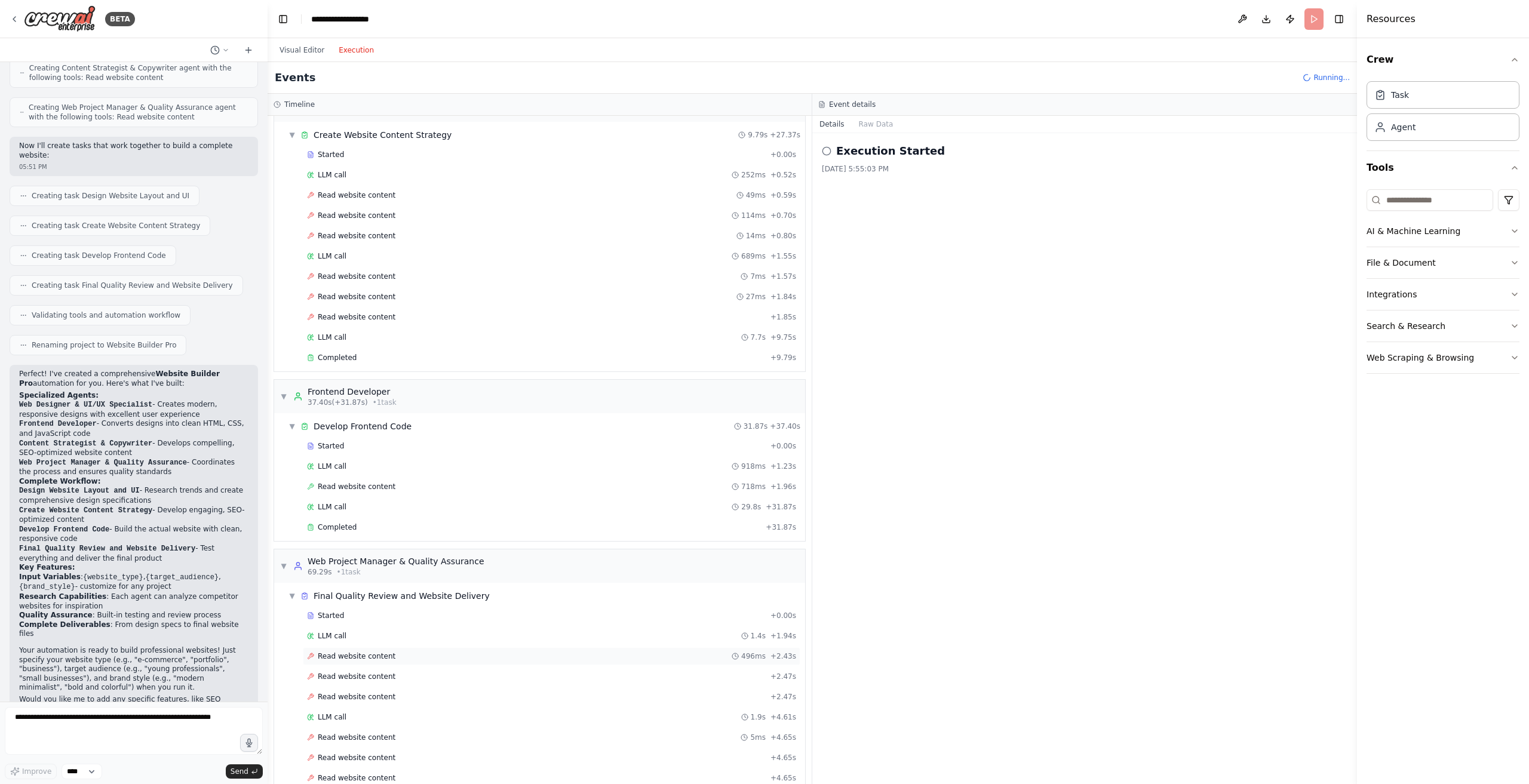
scroll to position [440, 0]
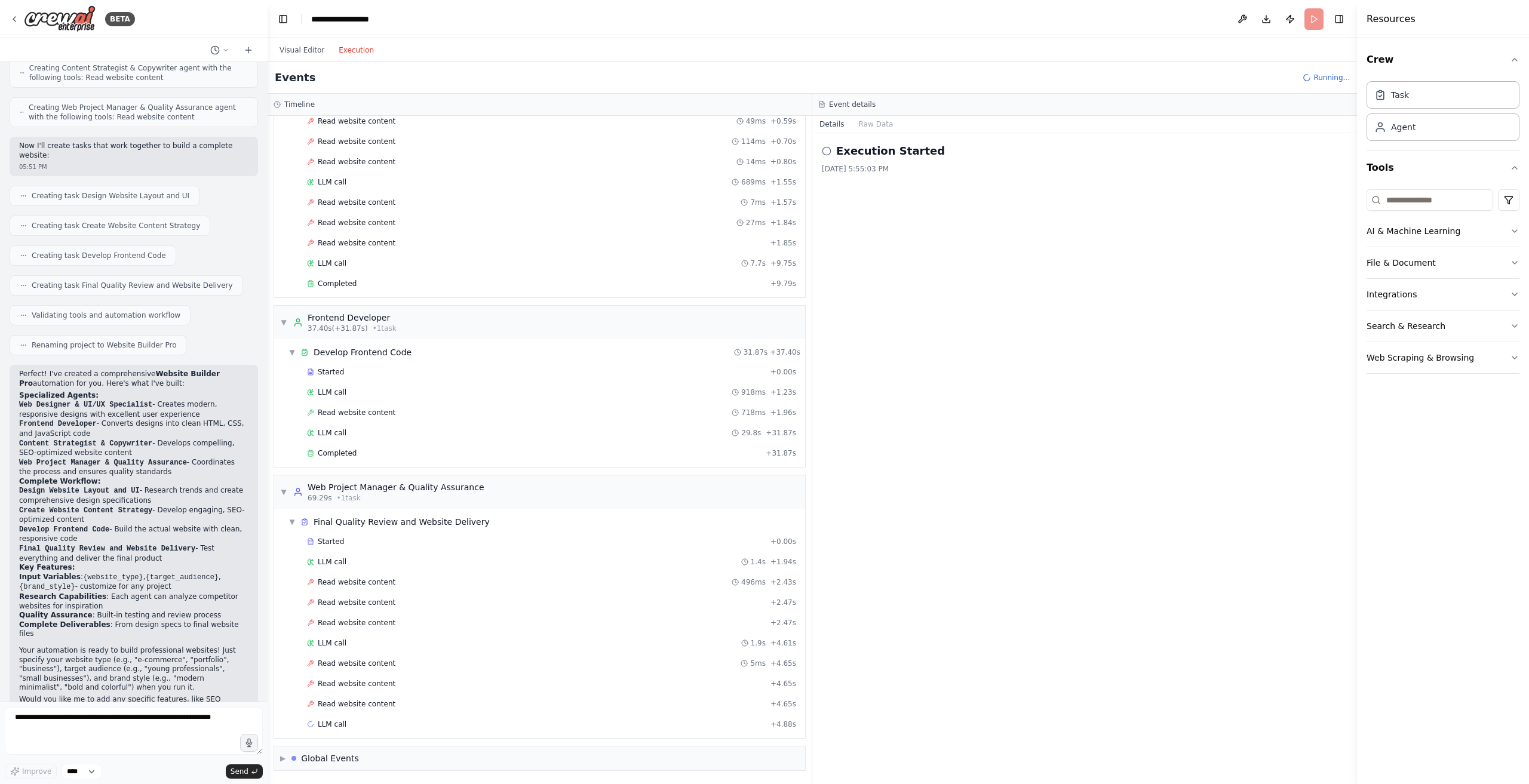
click at [293, 61] on div "Visual Editor Execution" at bounding box center [326, 50] width 109 height 24
click at [293, 48] on button "Visual Editor" at bounding box center [302, 50] width 59 height 14
click at [345, 46] on button "Execution" at bounding box center [356, 50] width 49 height 14
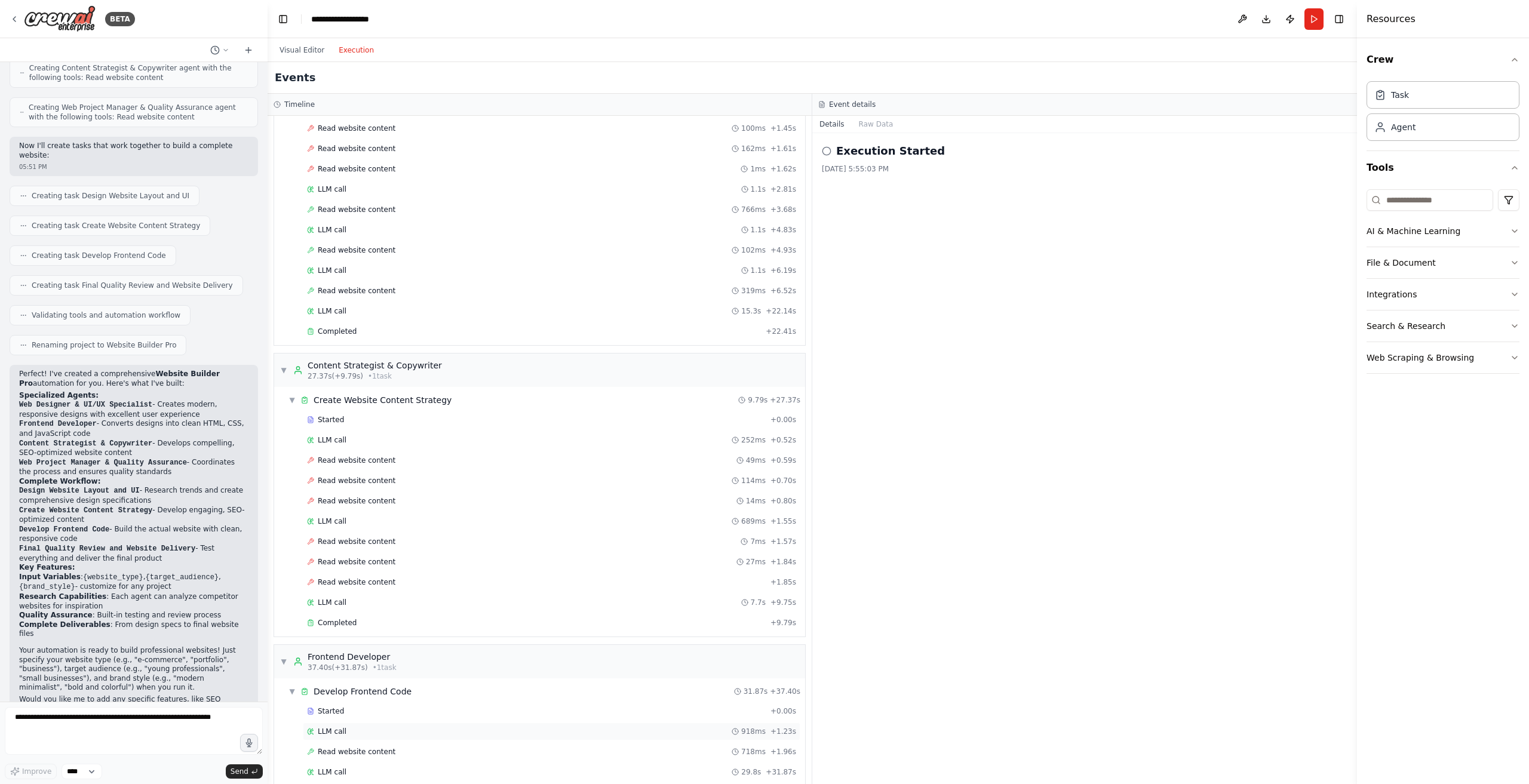
scroll to position [0, 0]
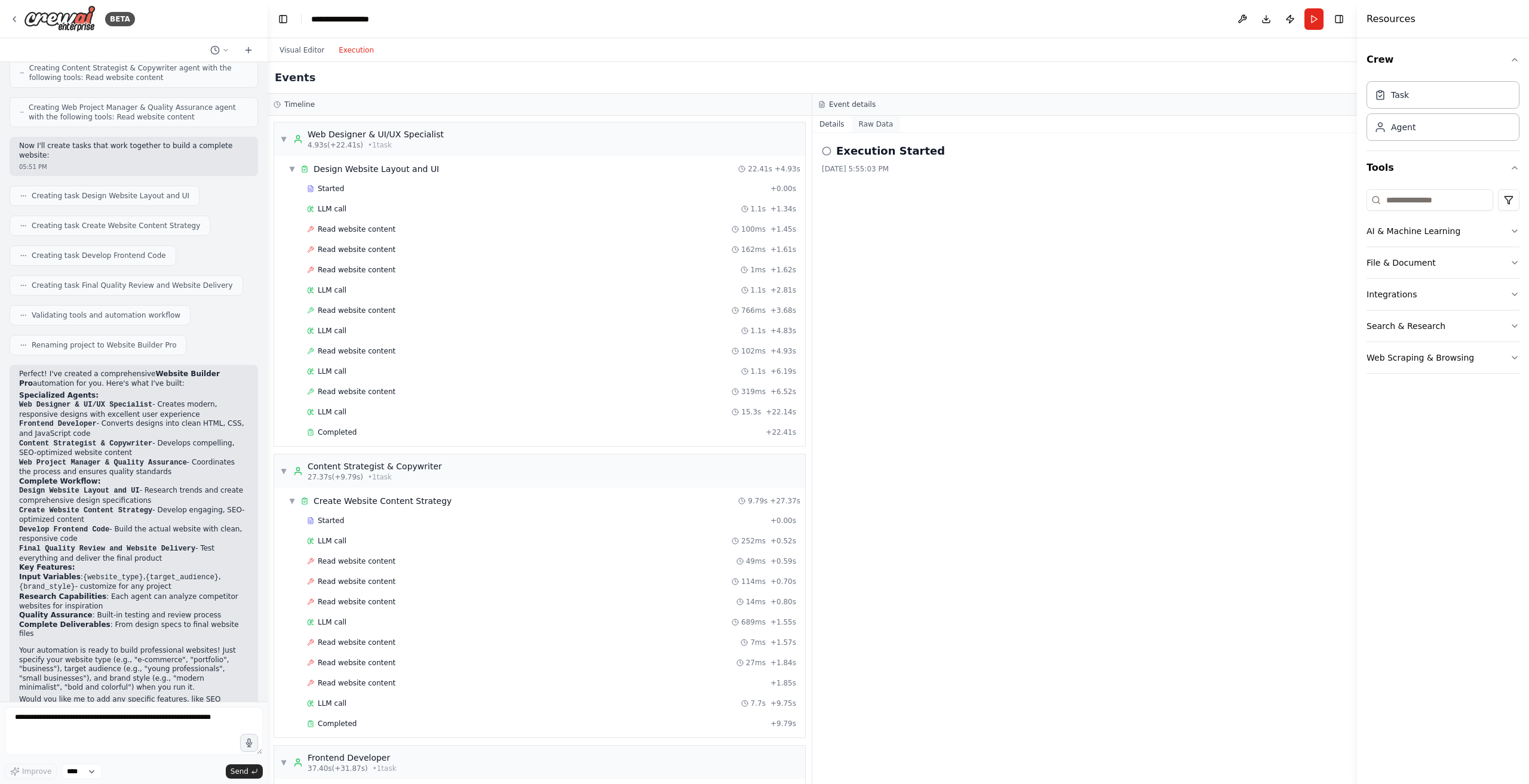
click at [865, 123] on button "Raw Data" at bounding box center [876, 124] width 49 height 17
click at [833, 125] on button "Details" at bounding box center [832, 124] width 39 height 17
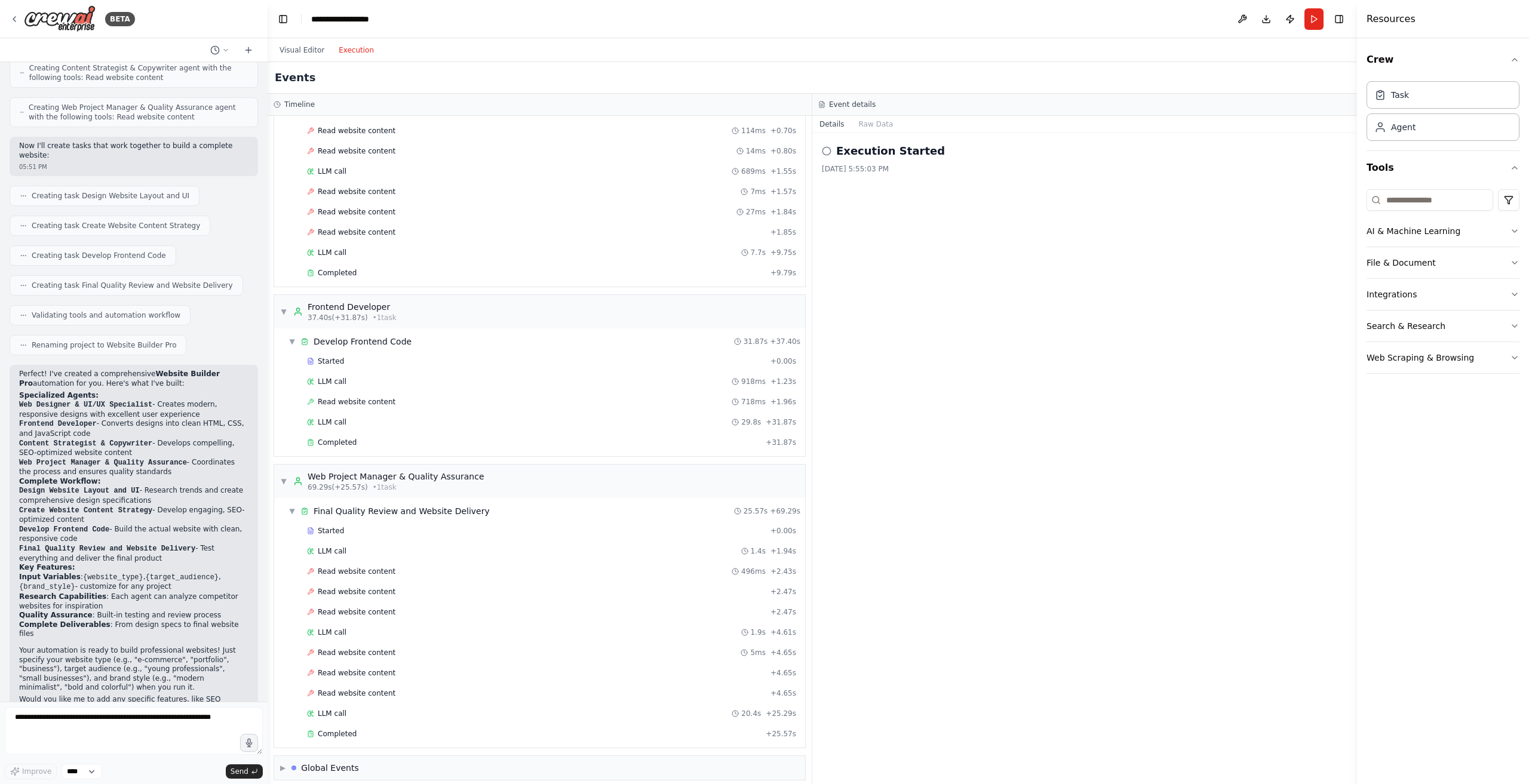
scroll to position [461, 0]
click at [332, 724] on span "Completed" at bounding box center [337, 724] width 39 height 10
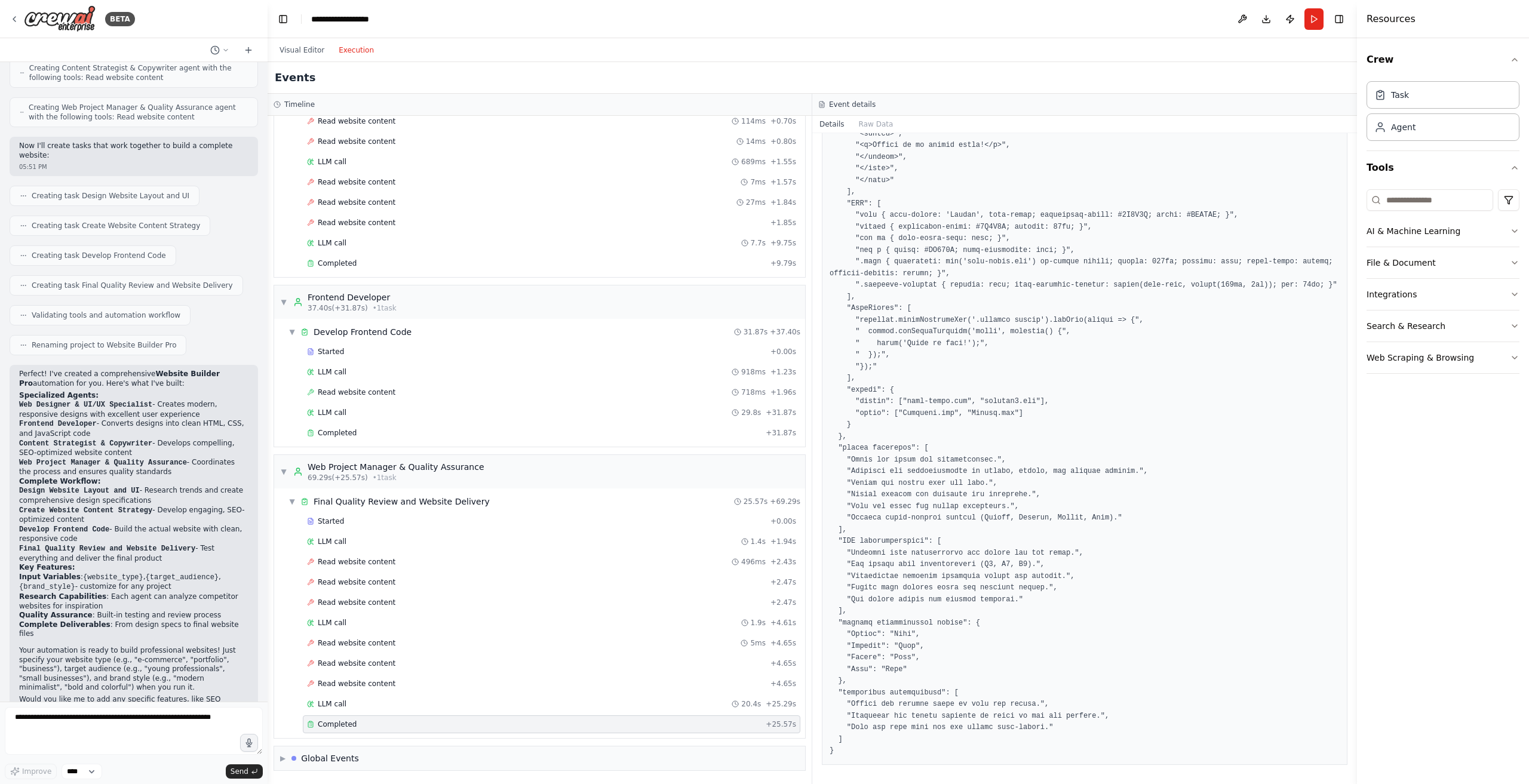
scroll to position [606, 0]
click at [285, 760] on span "▶" at bounding box center [282, 759] width 5 height 10
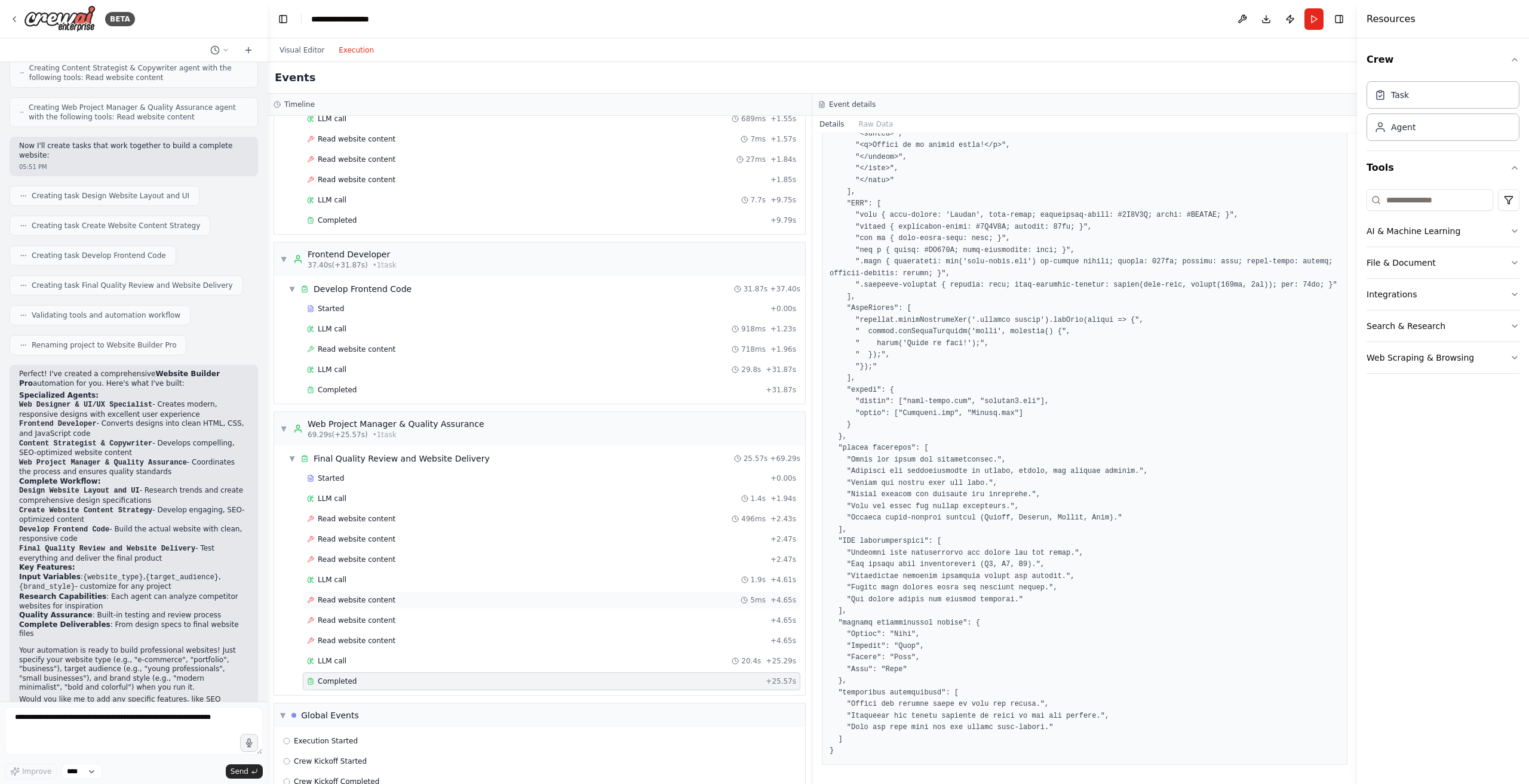
scroll to position [549, 0]
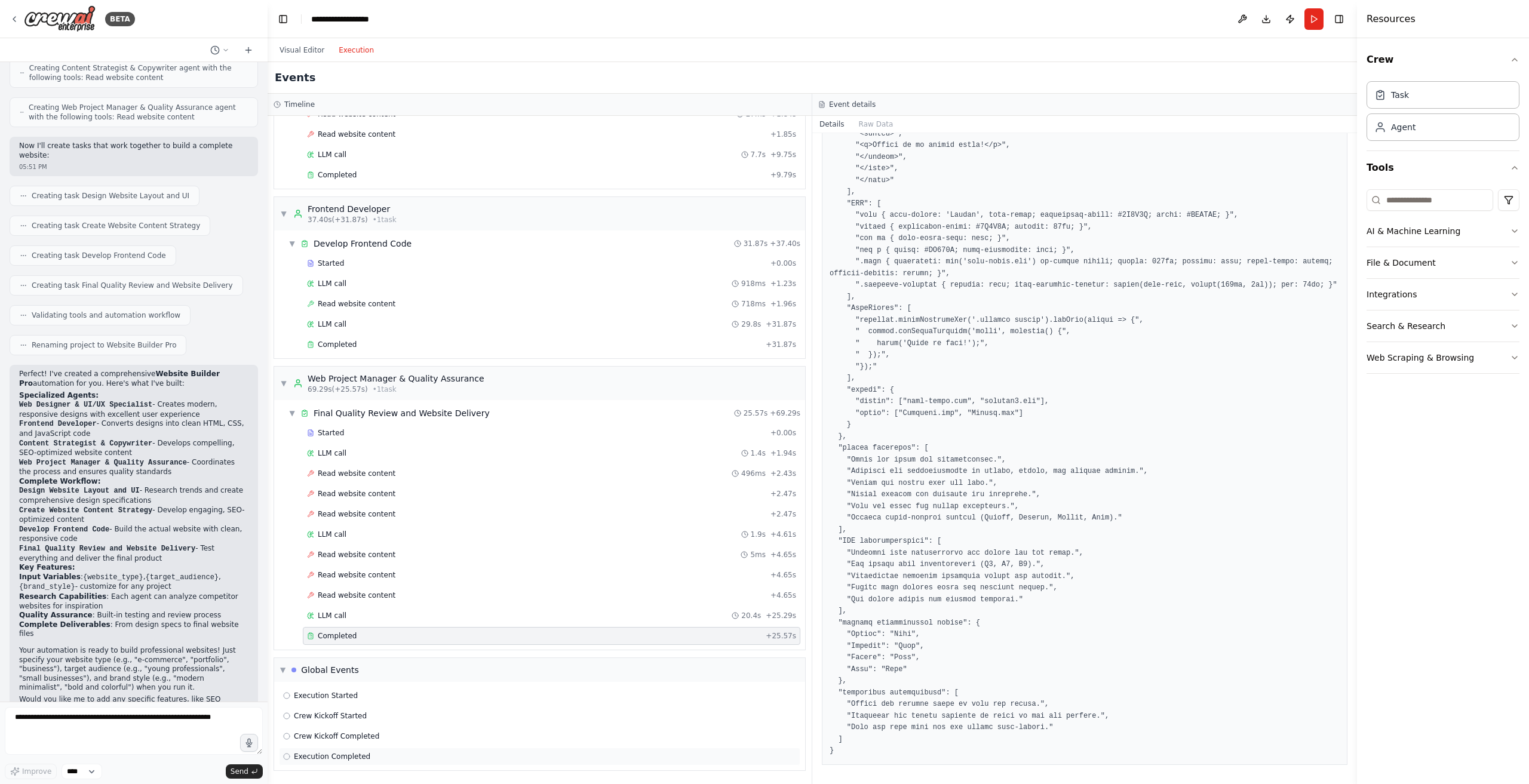
click at [351, 758] on span "Execution Completed" at bounding box center [332, 757] width 76 height 10
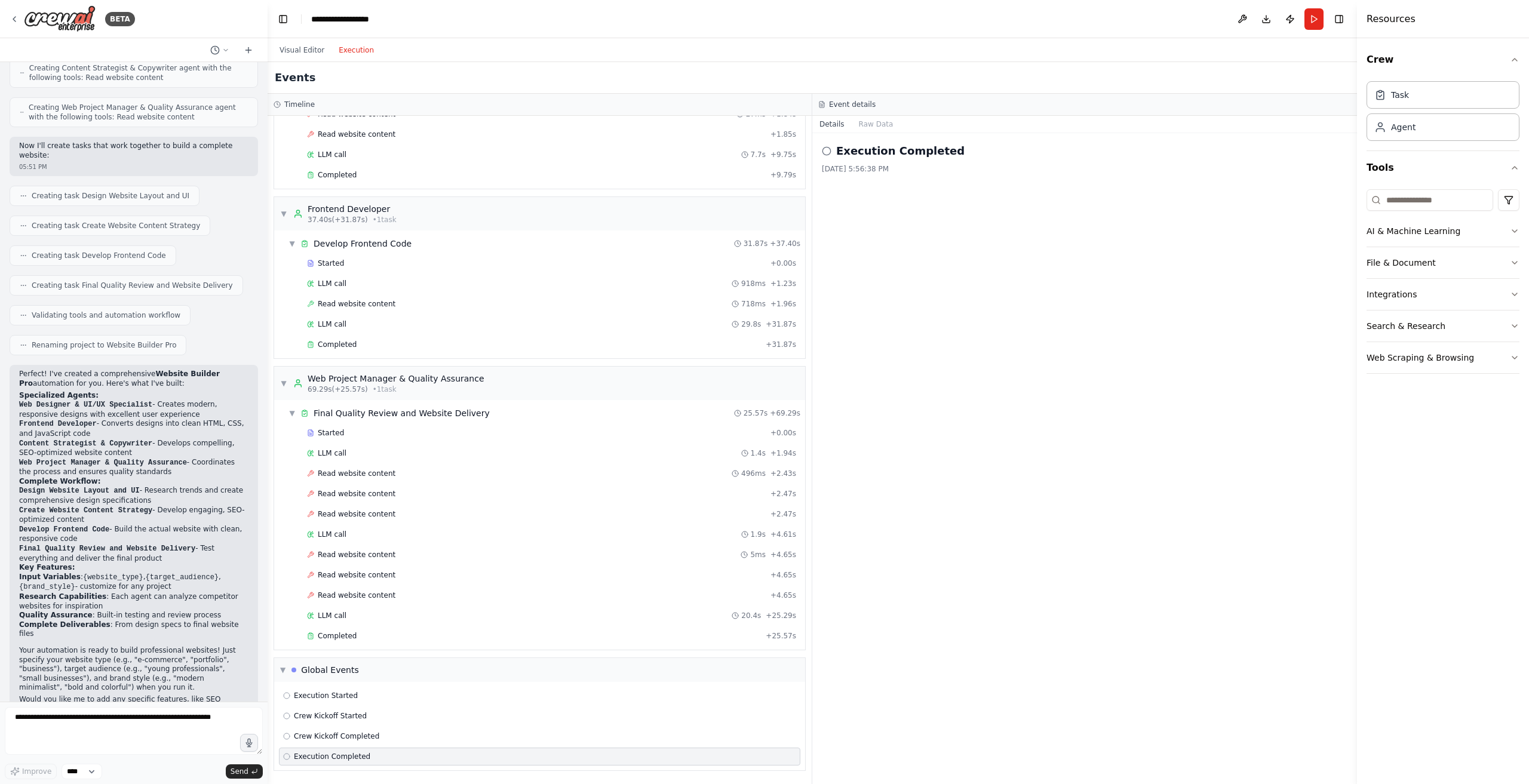
click at [859, 154] on h2 "Execution Completed" at bounding box center [900, 151] width 128 height 17
click at [824, 155] on circle at bounding box center [826, 151] width 8 height 8
click at [829, 151] on icon at bounding box center [827, 151] width 10 height 10
click at [871, 155] on h2 "Execution Completed" at bounding box center [900, 151] width 128 height 17
click at [885, 123] on button "Raw Data" at bounding box center [876, 124] width 49 height 17
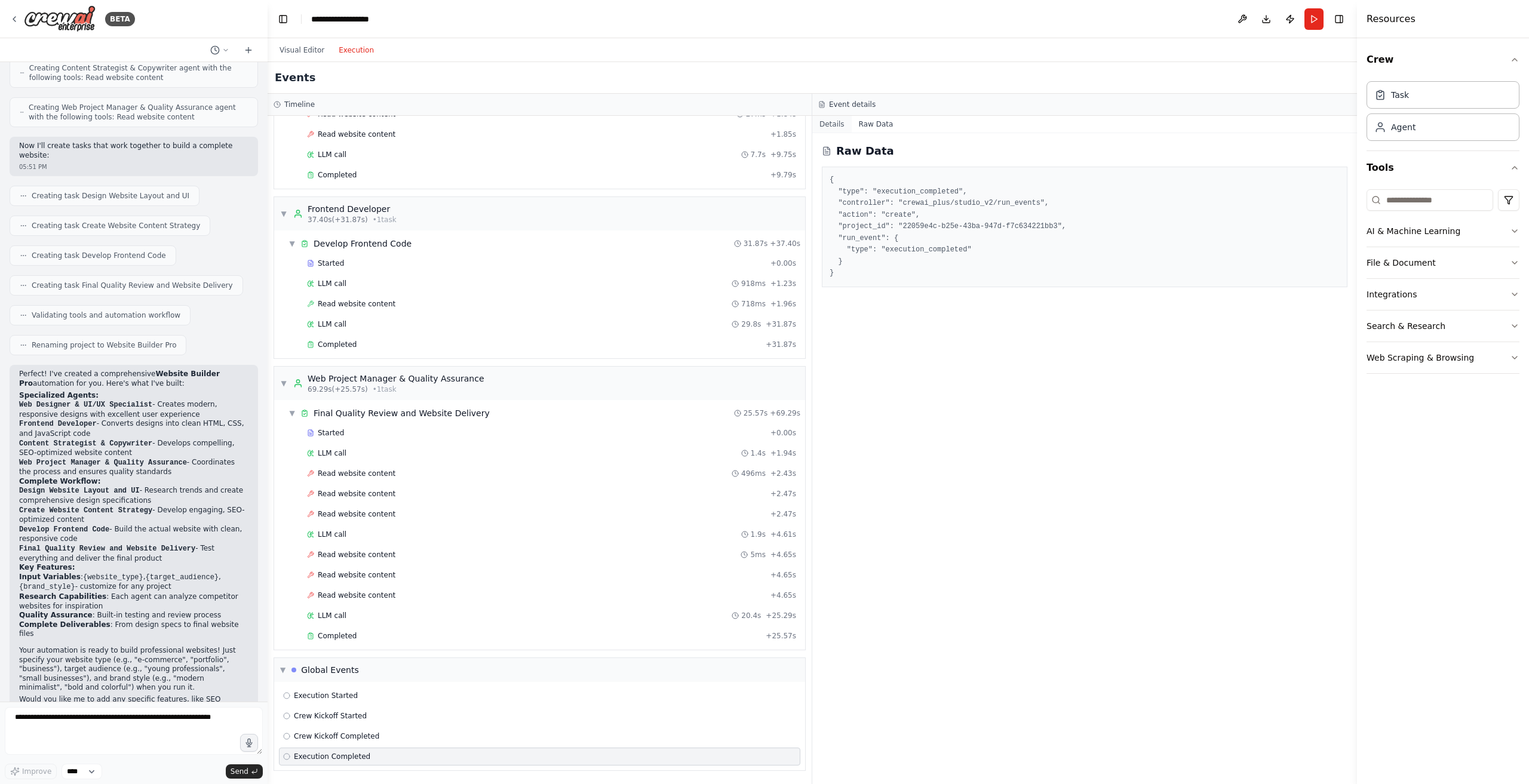
click at [834, 129] on button "Details" at bounding box center [832, 124] width 39 height 17
click at [827, 148] on icon at bounding box center [827, 151] width 10 height 10
click at [351, 636] on span "Completed" at bounding box center [337, 636] width 39 height 10
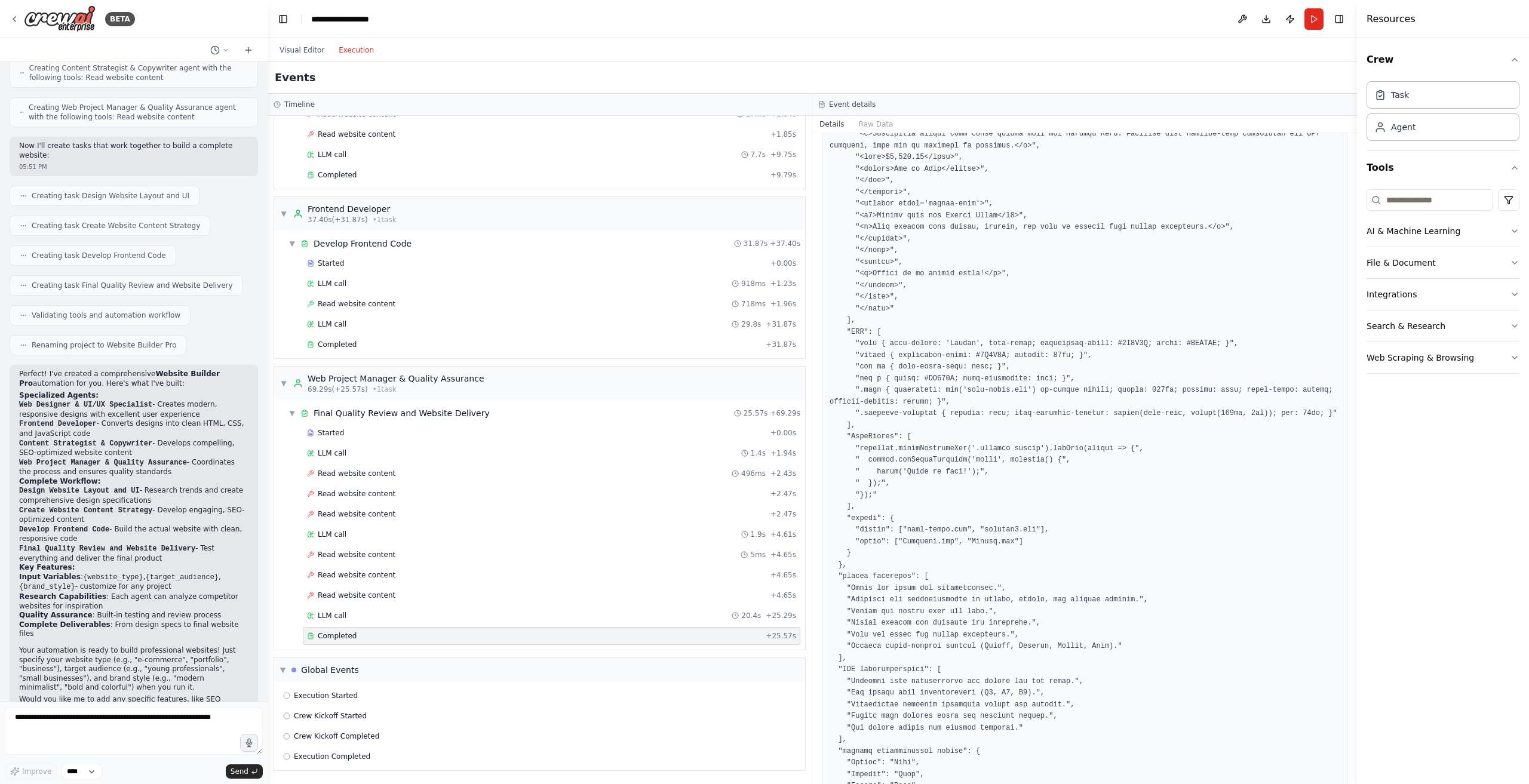
scroll to position [606, 0]
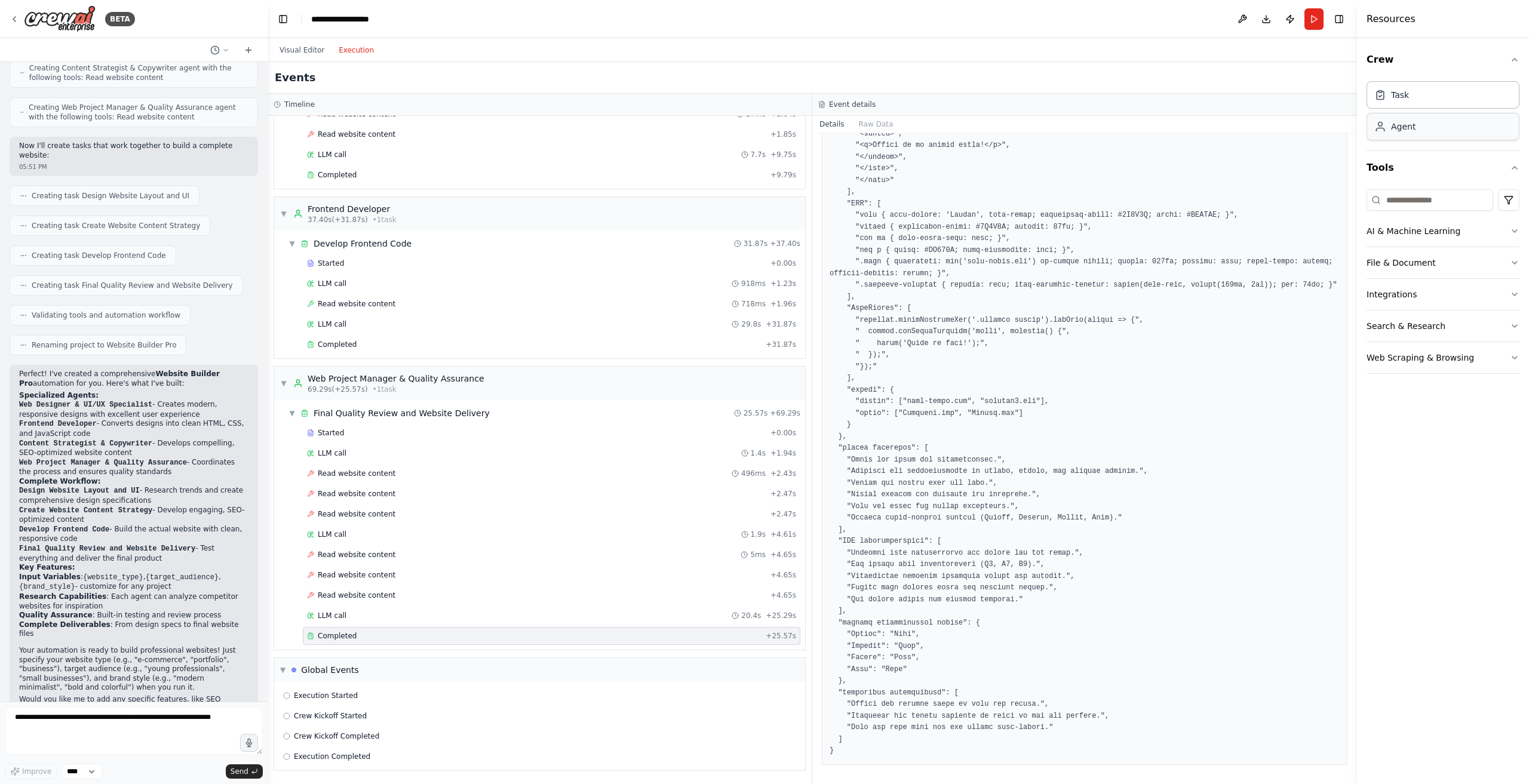
click at [1447, 129] on div "Agent" at bounding box center [1443, 126] width 153 height 28
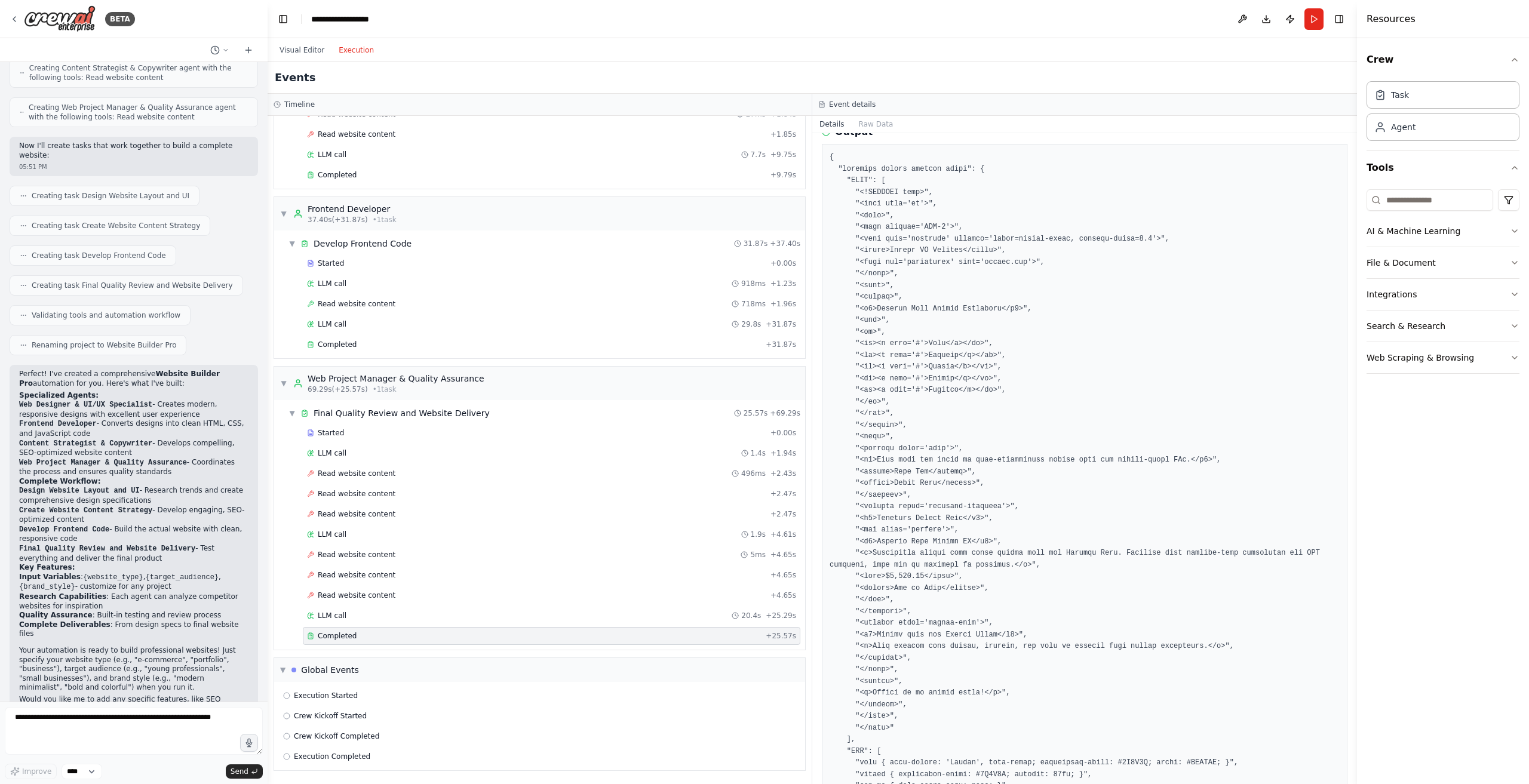
scroll to position [0, 0]
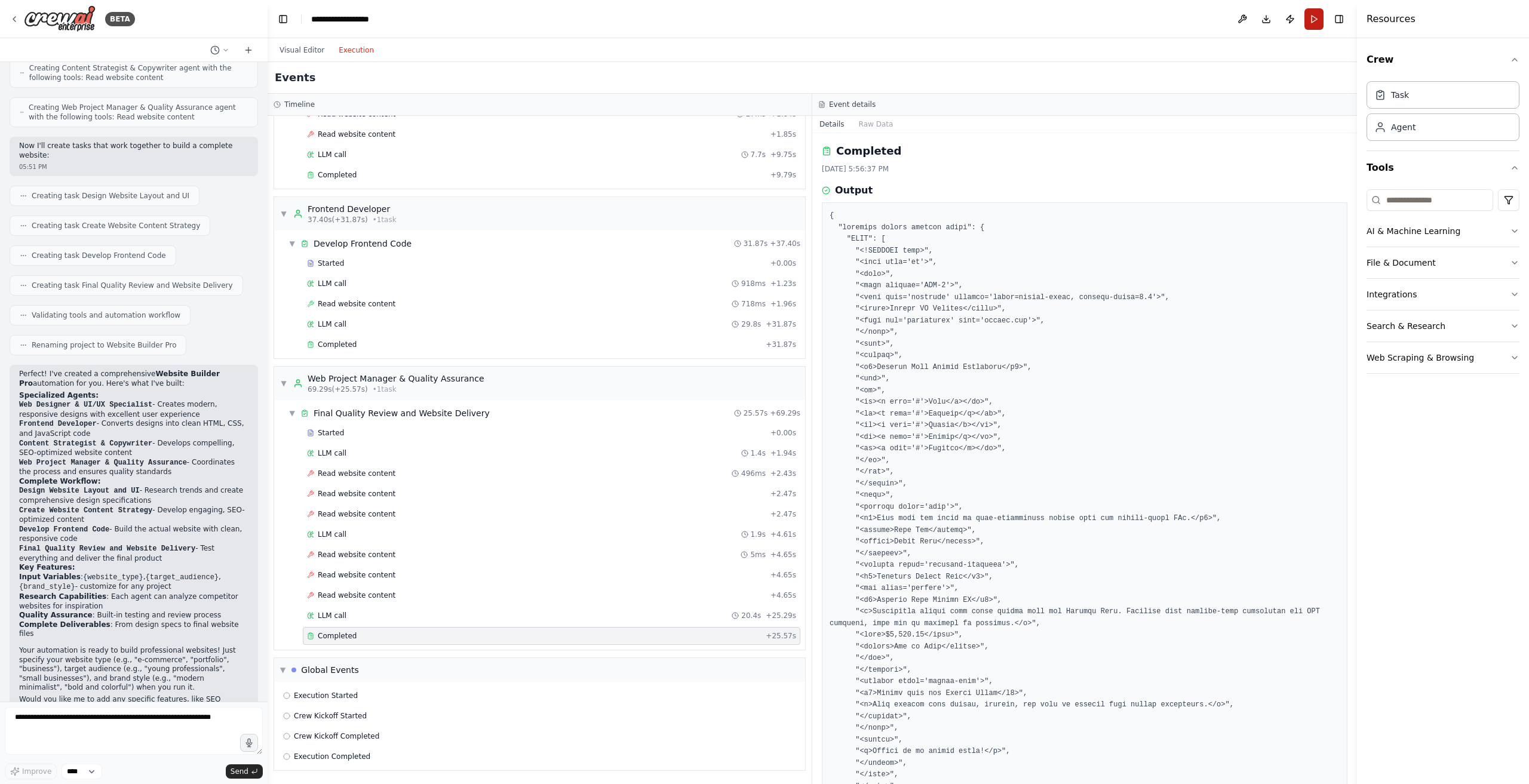
click at [1315, 16] on button "Run" at bounding box center [1314, 19] width 19 height 22
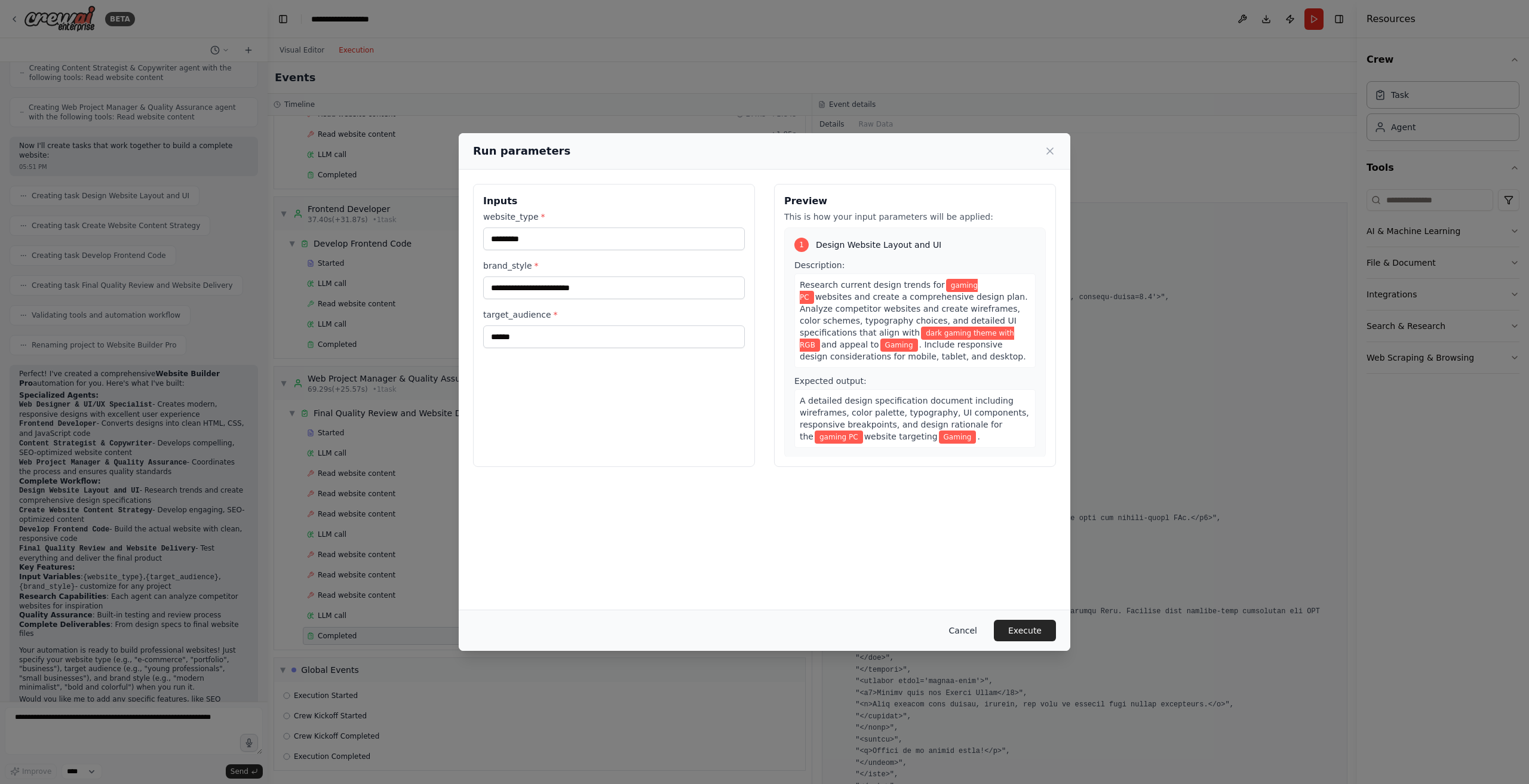
click at [966, 633] on button "Cancel" at bounding box center [963, 630] width 47 height 22
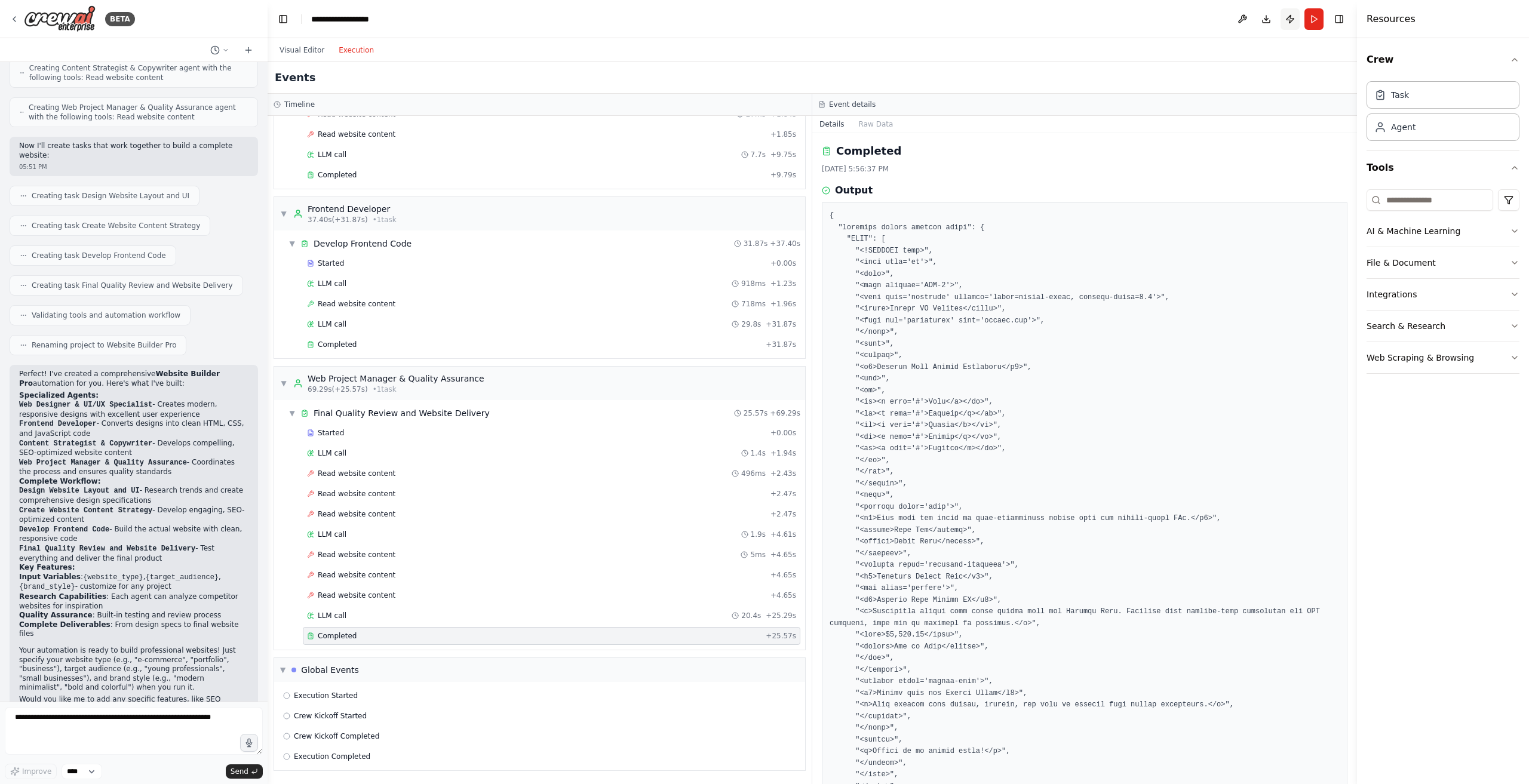
click at [1291, 16] on button "Publish" at bounding box center [1290, 19] width 19 height 22
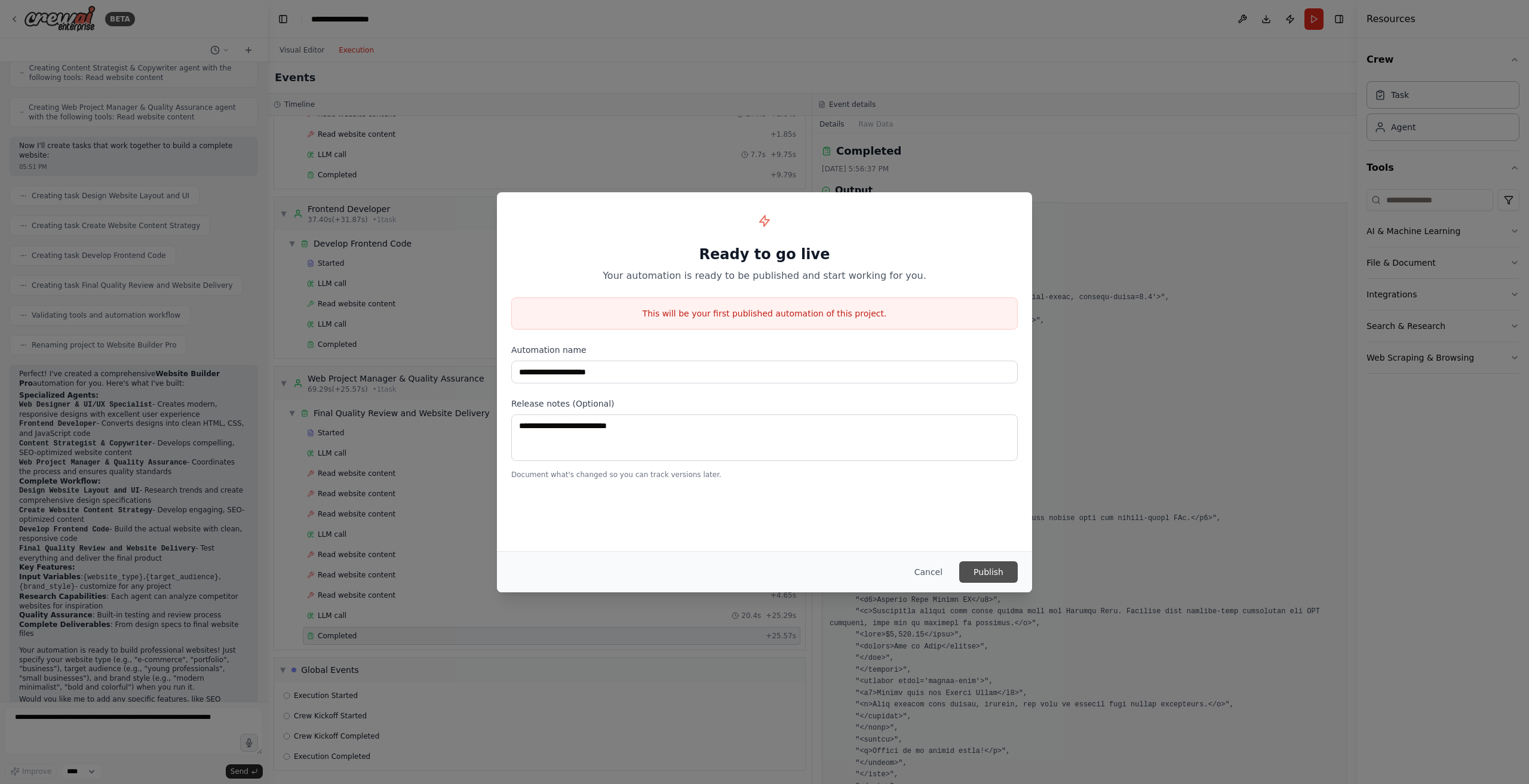
click at [1001, 564] on button "Publish" at bounding box center [988, 572] width 58 height 22
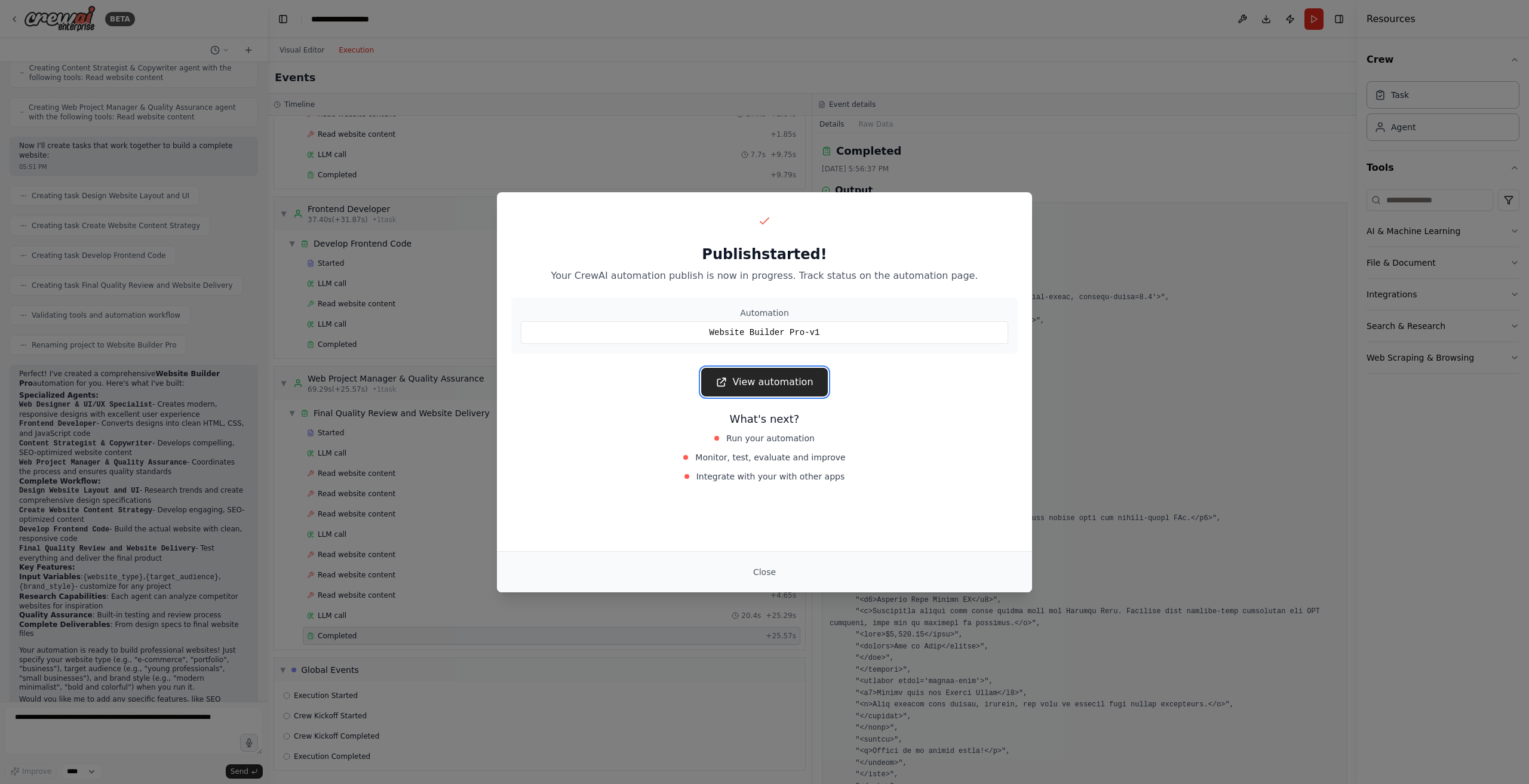
click at [755, 382] on link "View automation" at bounding box center [764, 382] width 126 height 29
click at [774, 573] on button "Close" at bounding box center [764, 572] width 42 height 22
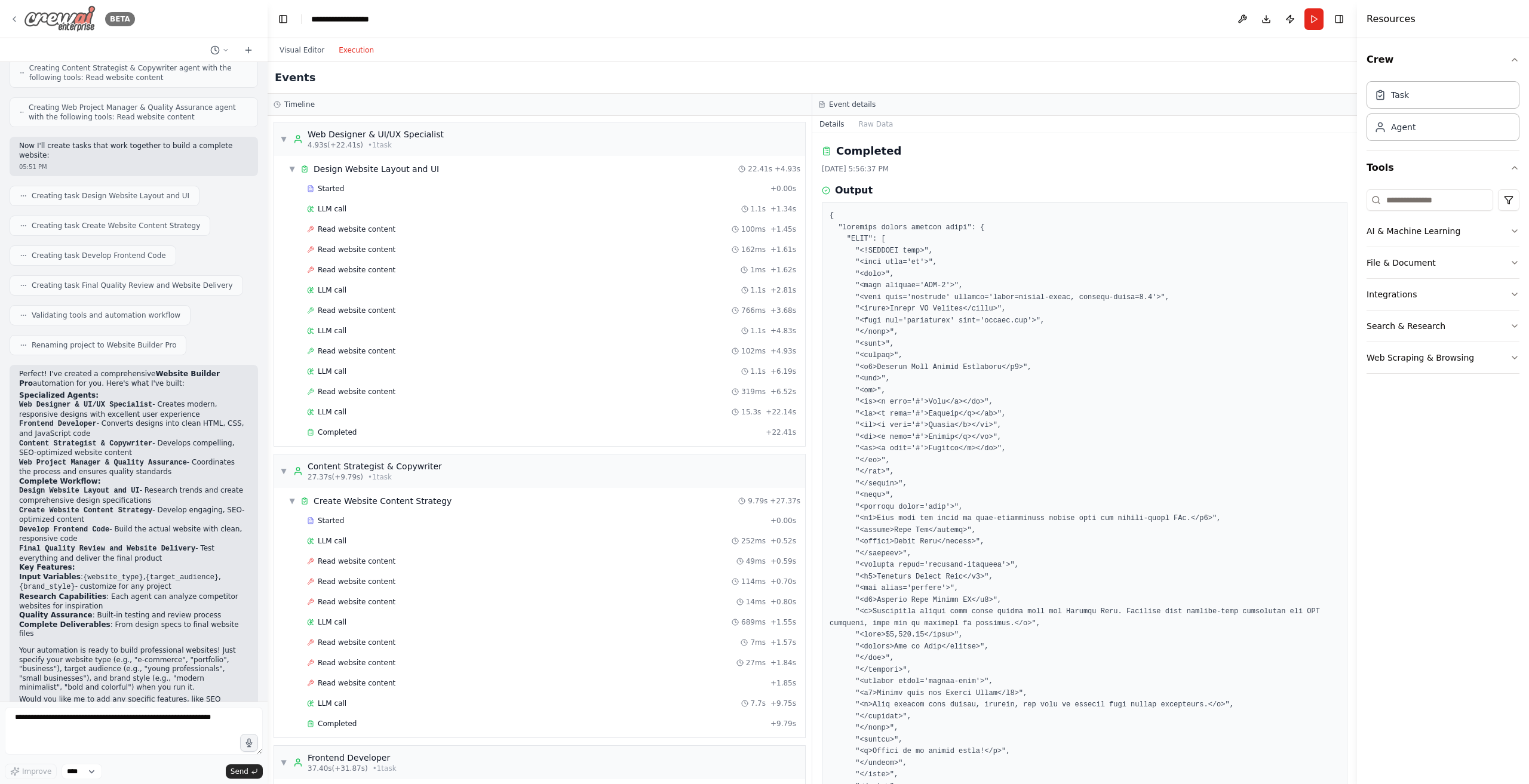
click at [70, 23] on img at bounding box center [60, 19] width 72 height 27
